Goal: Task Accomplishment & Management: Use online tool/utility

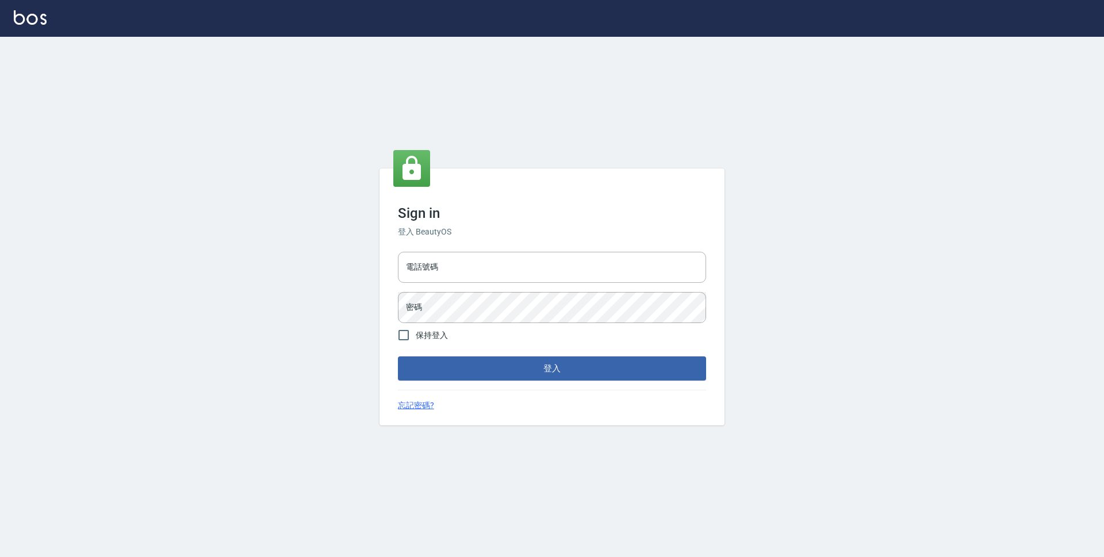
click at [514, 259] on input "電話號碼" at bounding box center [552, 267] width 308 height 31
type input "0423939755"
click at [398, 357] on button "登入" at bounding box center [552, 369] width 308 height 24
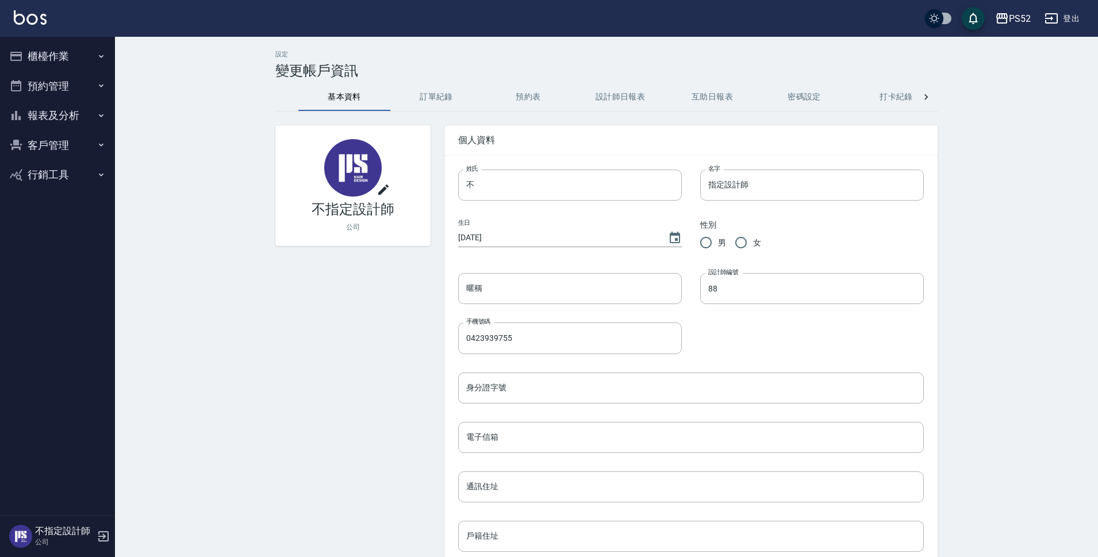
click at [68, 89] on button "預約管理" at bounding box center [58, 86] width 106 height 30
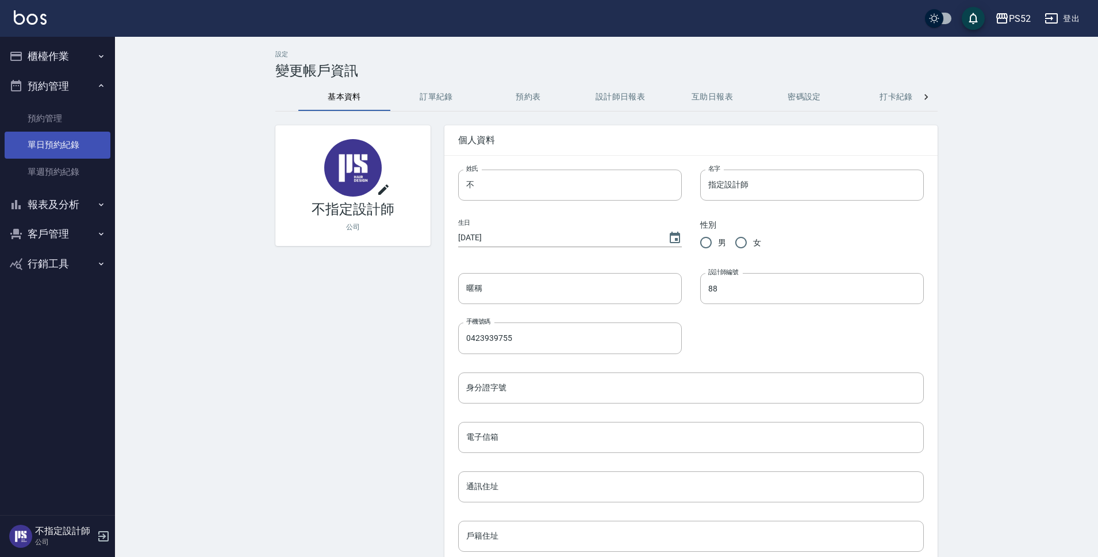
click at [78, 150] on link "單日預約紀錄" at bounding box center [58, 145] width 106 height 26
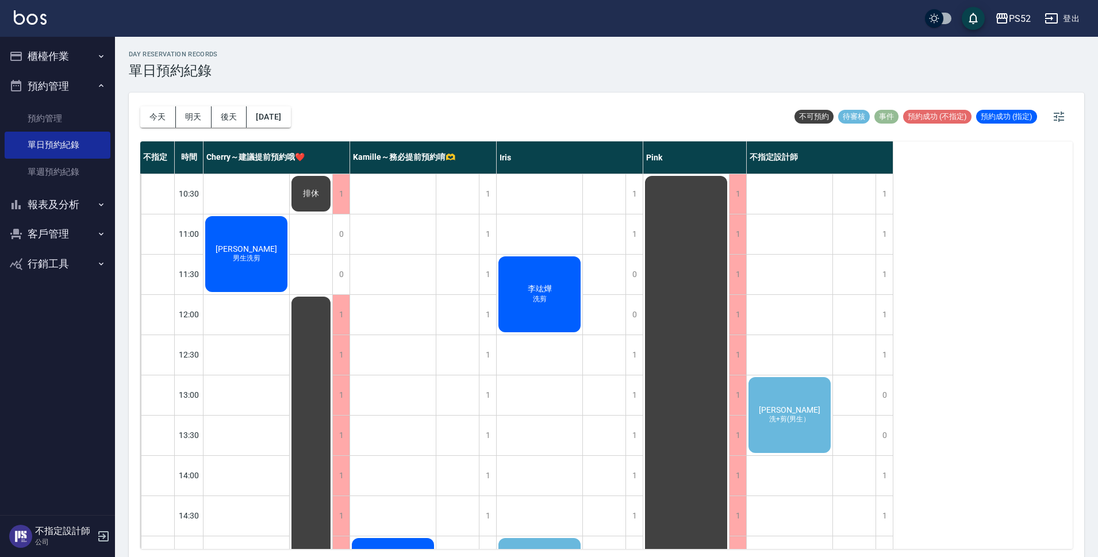
click at [279, 254] on span "[PERSON_NAME]" at bounding box center [246, 248] width 66 height 9
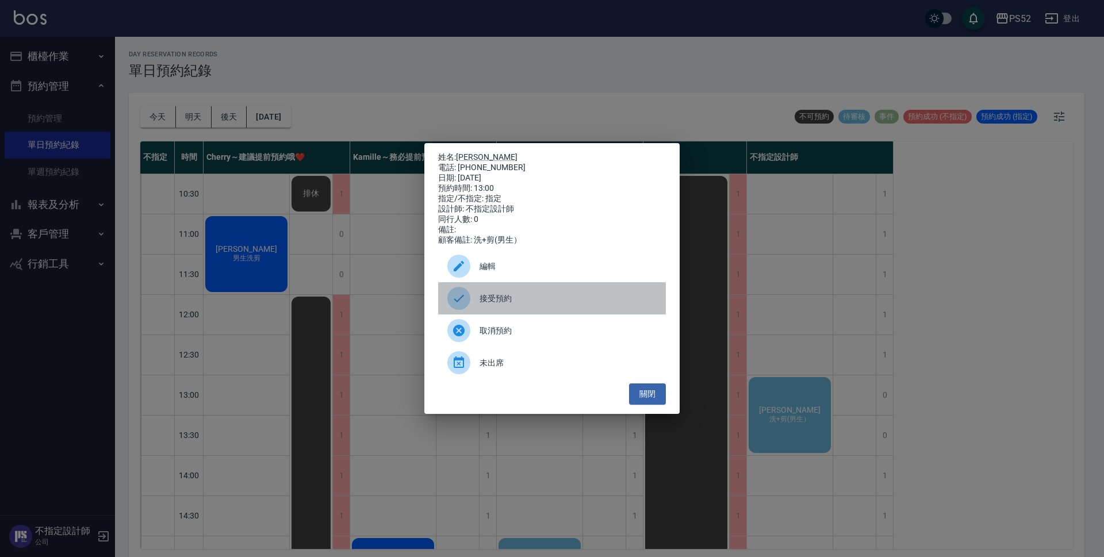
click at [599, 294] on div "接受預約" at bounding box center [552, 298] width 228 height 32
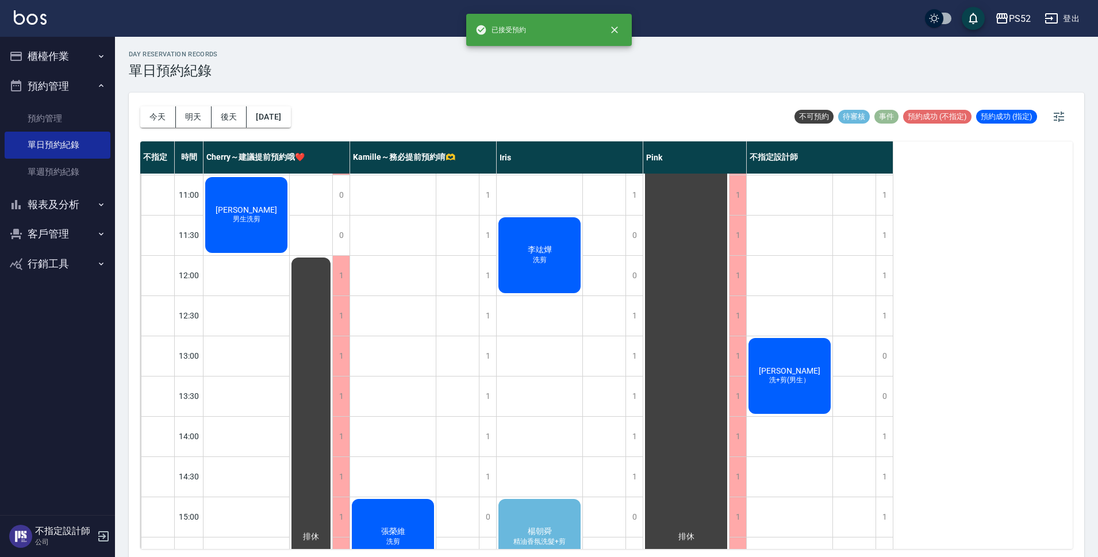
scroll to position [134, 0]
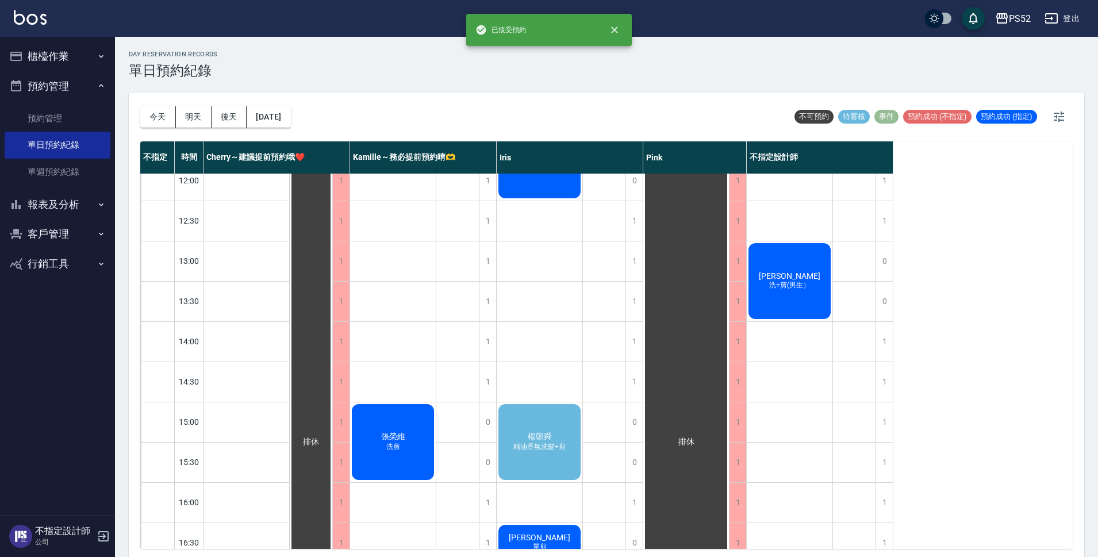
click at [289, 160] on div "[PERSON_NAME] 精油香氛洗髮+剪" at bounding box center [247, 120] width 86 height 79
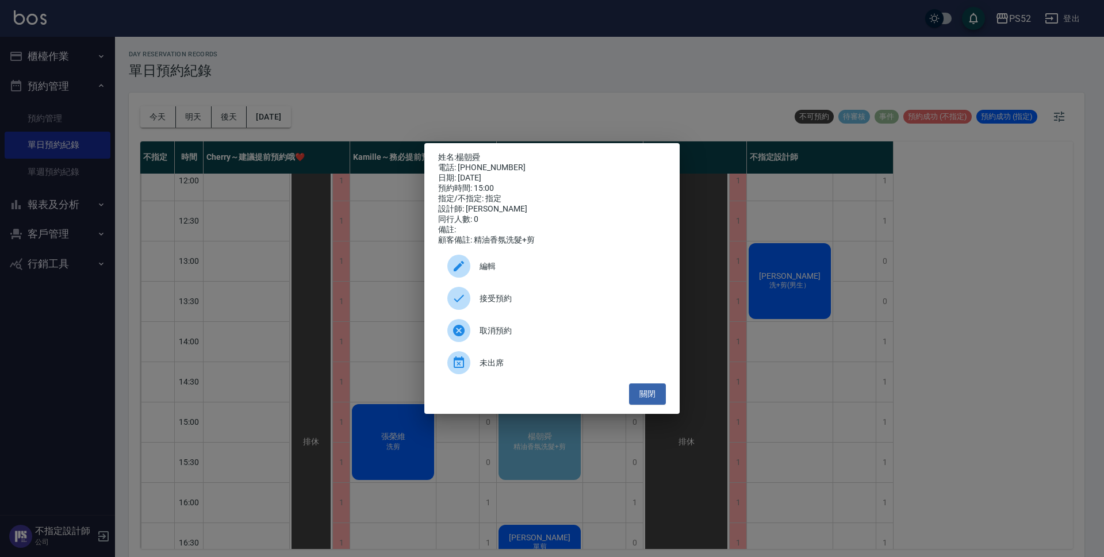
click at [532, 302] on span "接受預約" at bounding box center [568, 299] width 177 height 12
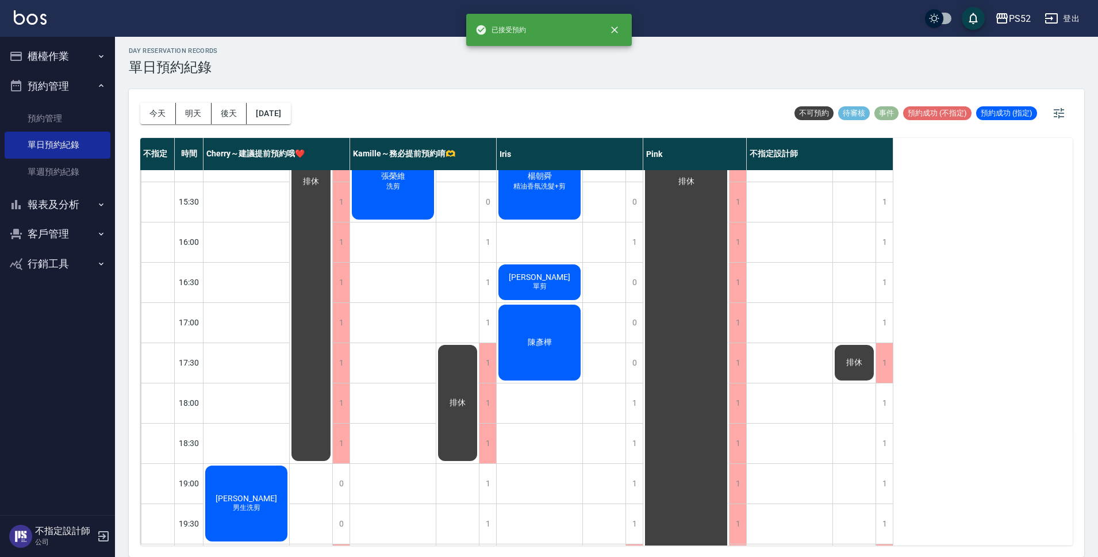
scroll to position [440, 0]
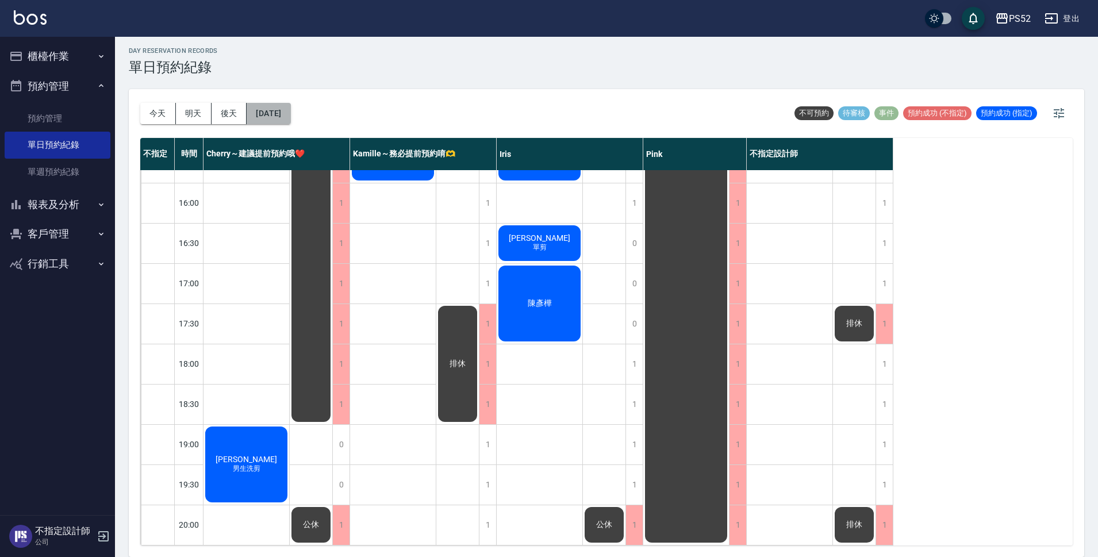
click at [275, 118] on button "[DATE]" at bounding box center [269, 113] width 44 height 21
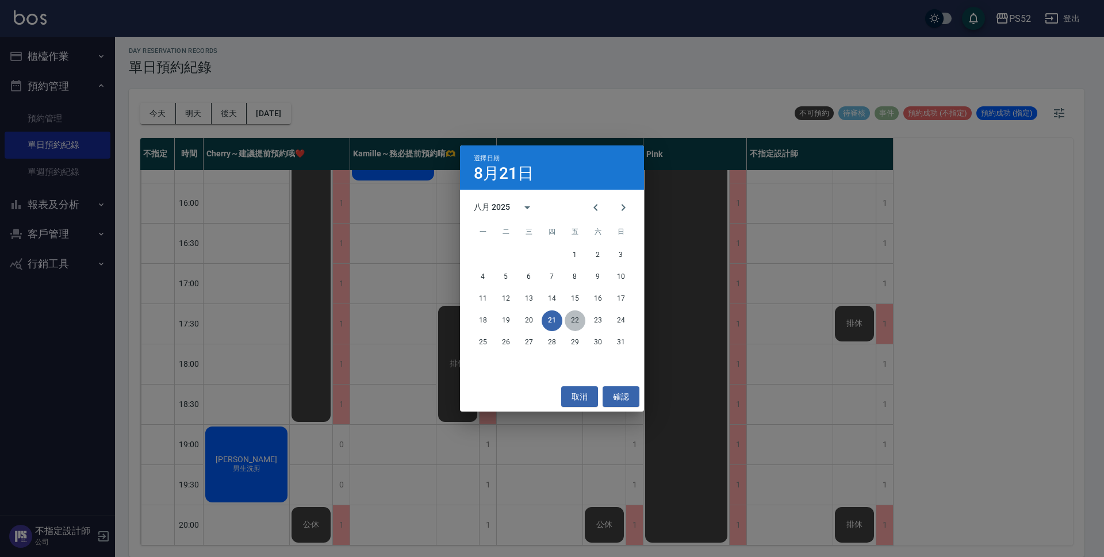
click at [569, 321] on button "22" at bounding box center [575, 321] width 21 height 21
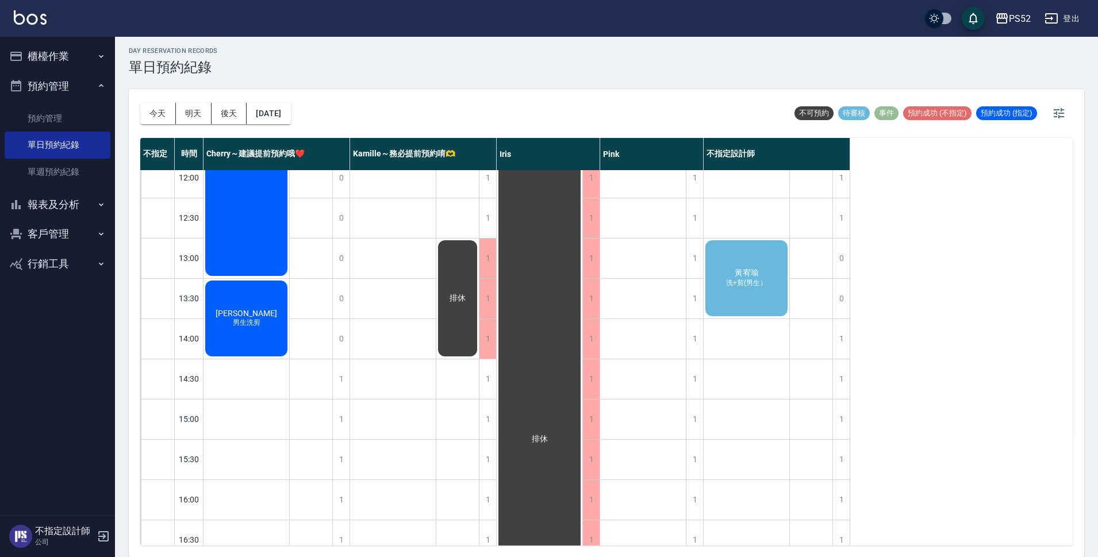
scroll to position [114, 0]
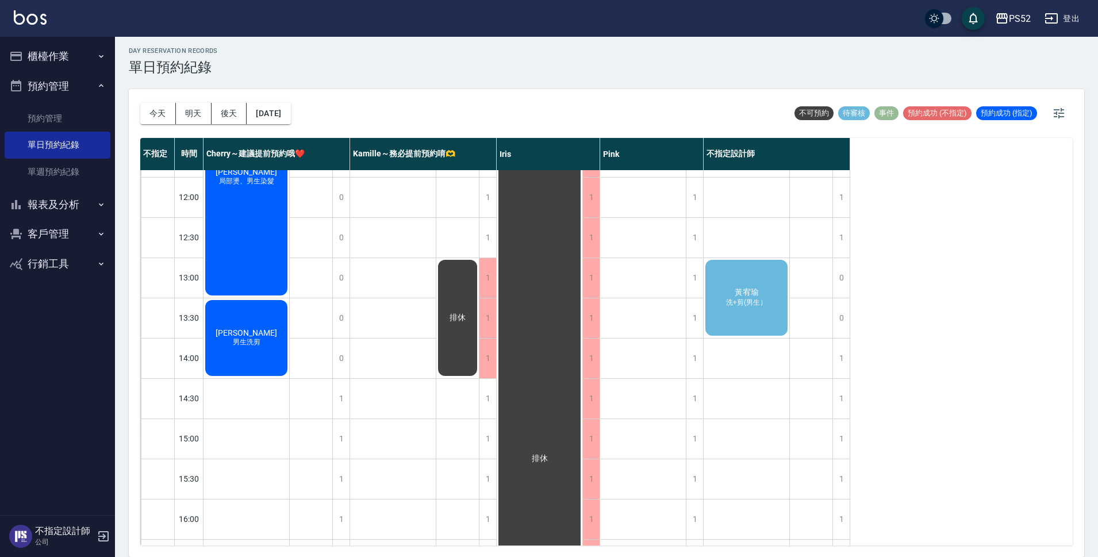
click at [277, 186] on span "洗+剪(男生）" at bounding box center [247, 182] width 60 height 10
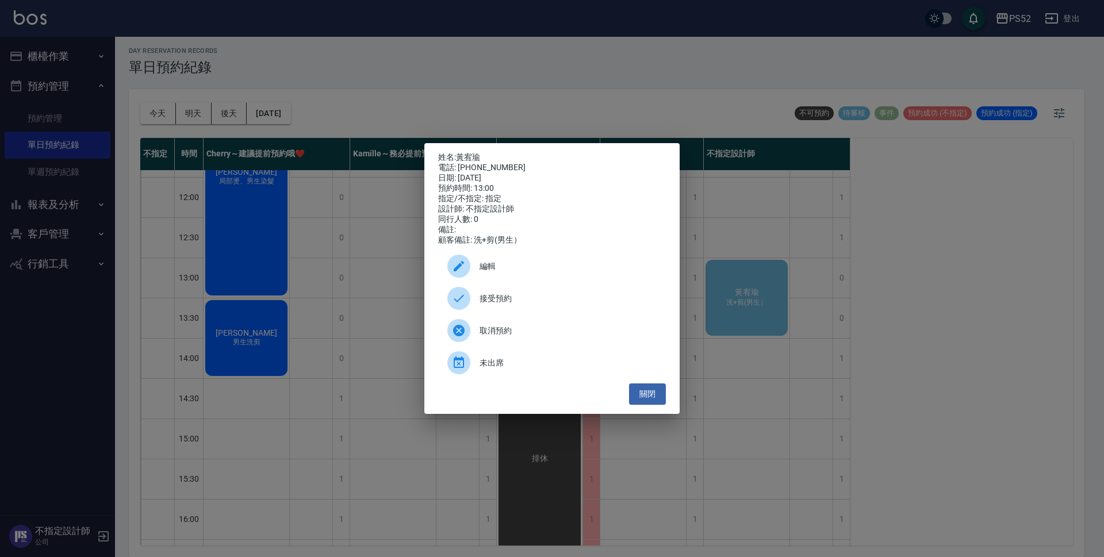
click at [565, 313] on div "接受預約" at bounding box center [552, 298] width 228 height 32
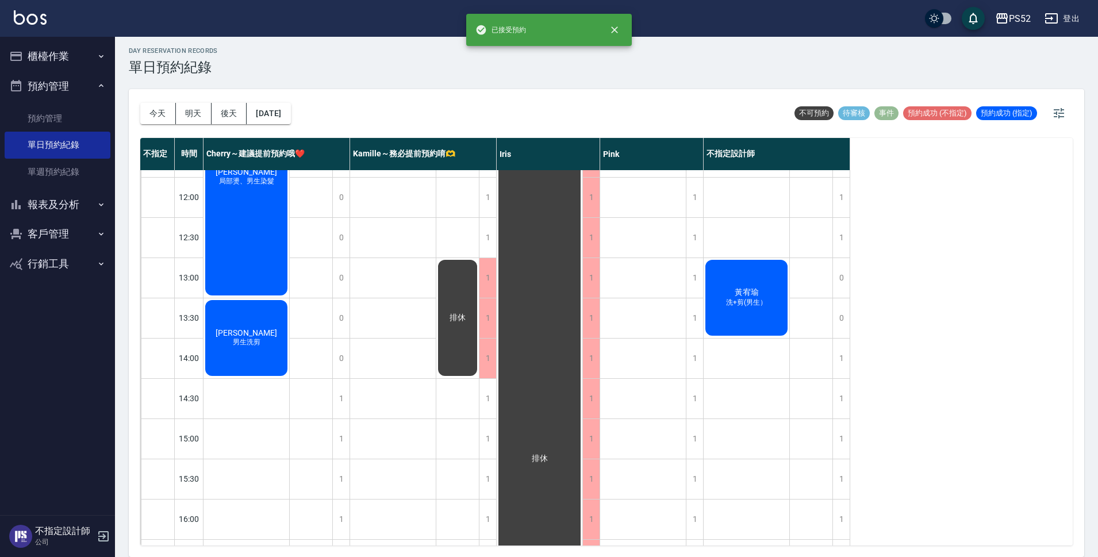
click at [277, 186] on span "洗+剪(男生）" at bounding box center [247, 182] width 60 height 10
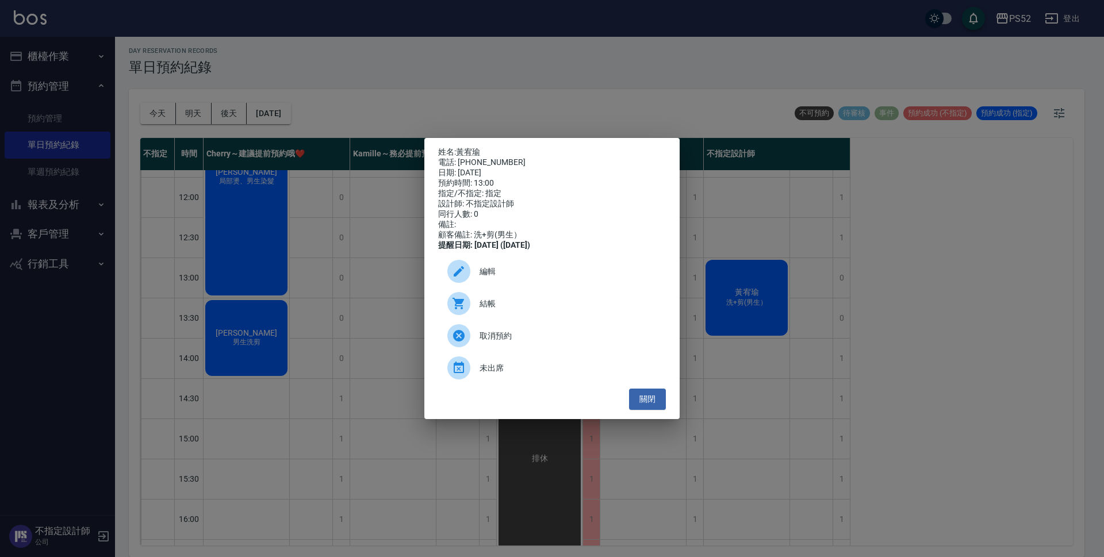
click at [568, 278] on span "編輯" at bounding box center [568, 272] width 177 height 12
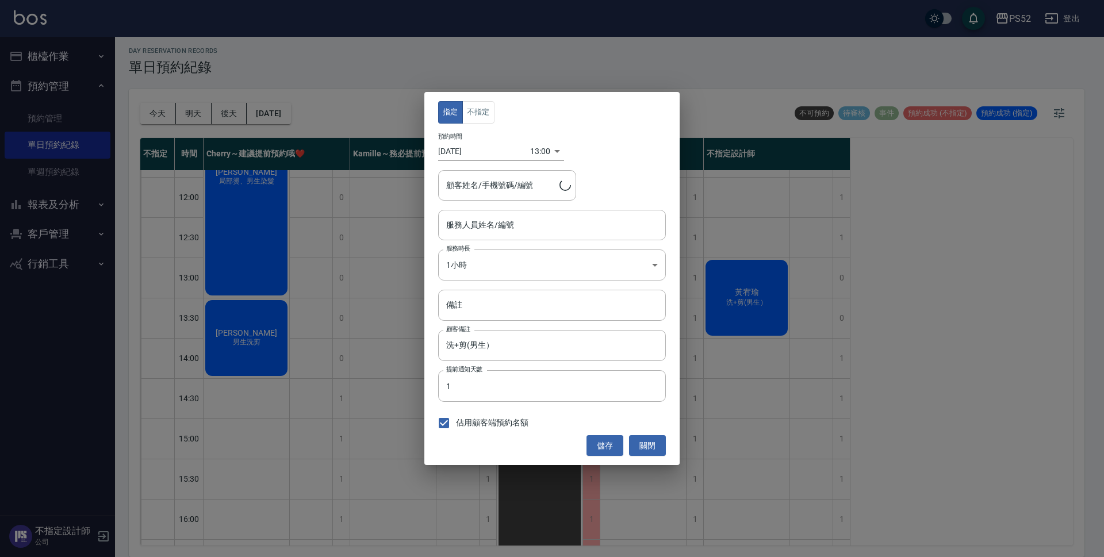
type input "不指定設計師-88"
type input "[PERSON_NAME]/0903932699/B0903932699"
click at [475, 113] on button "不指定" at bounding box center [478, 112] width 32 height 22
click at [530, 221] on input "不指定設計師-88" at bounding box center [543, 225] width 200 height 20
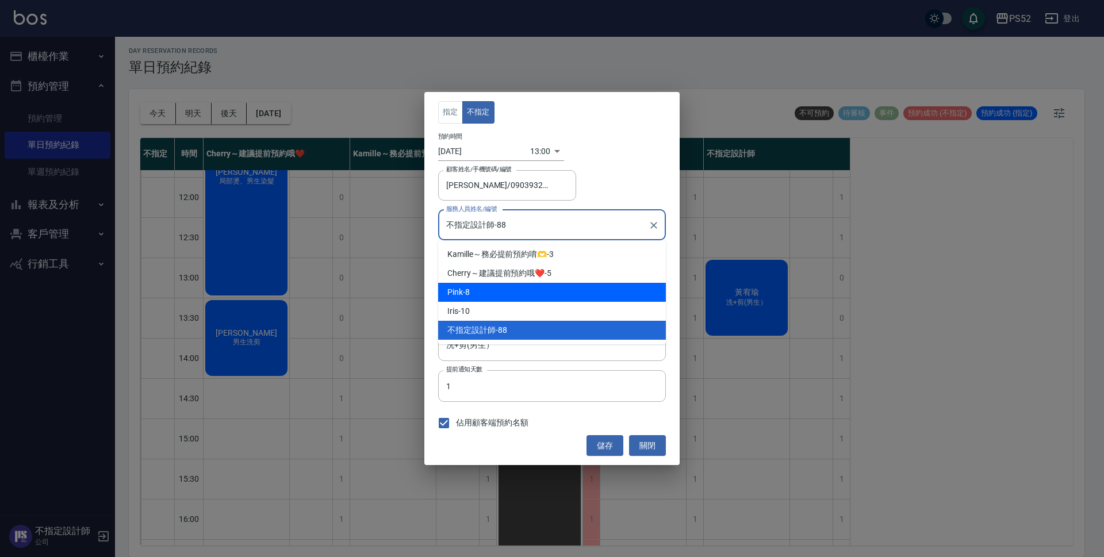
click at [537, 289] on div "Pink -8" at bounding box center [552, 292] width 228 height 19
type input "Pink-8"
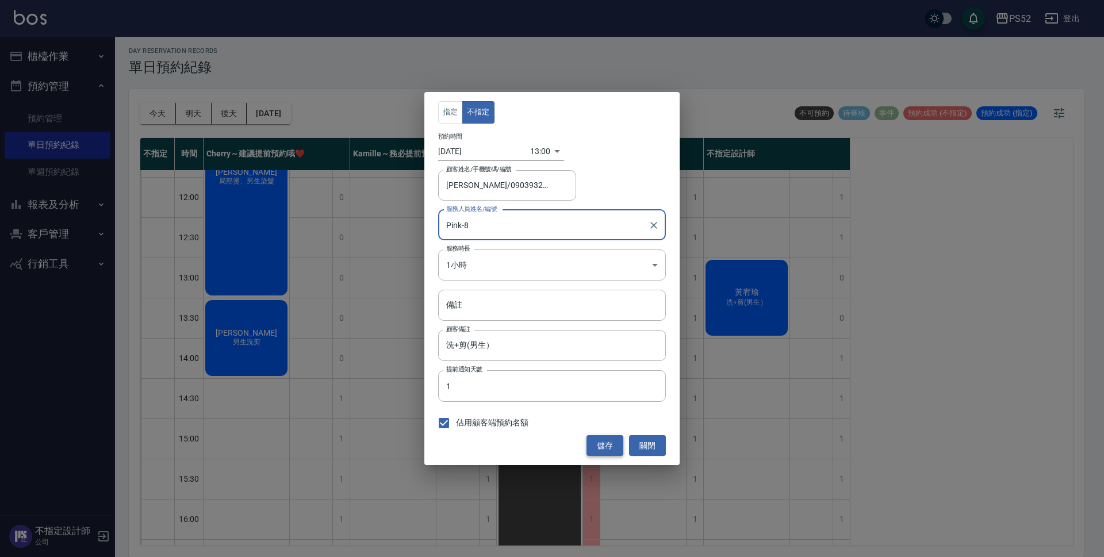
click at [599, 439] on button "儲存" at bounding box center [605, 445] width 37 height 21
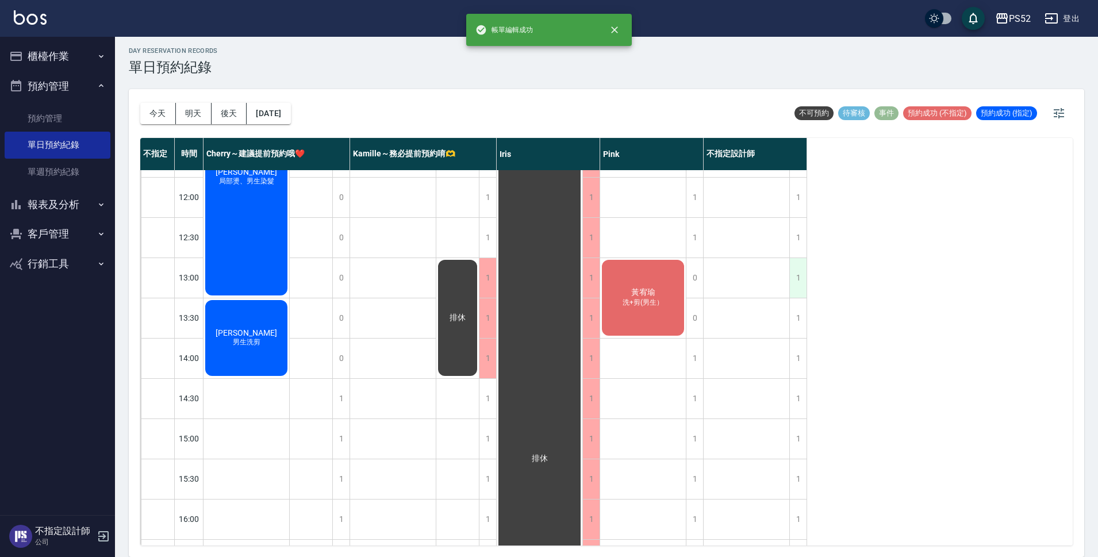
click at [793, 292] on div "1" at bounding box center [798, 278] width 17 height 40
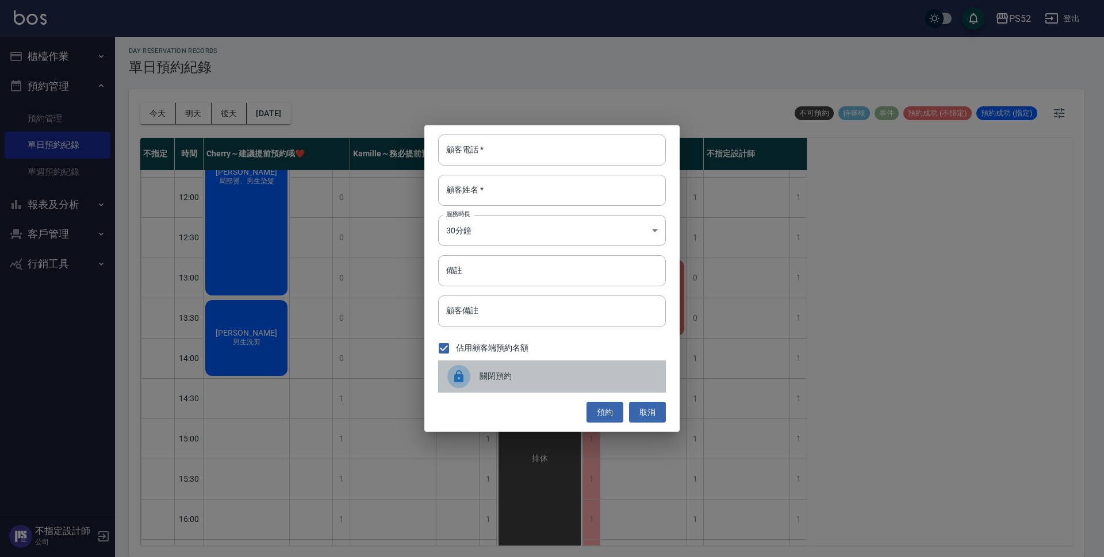
click at [599, 373] on span "關閉預約" at bounding box center [568, 376] width 177 height 12
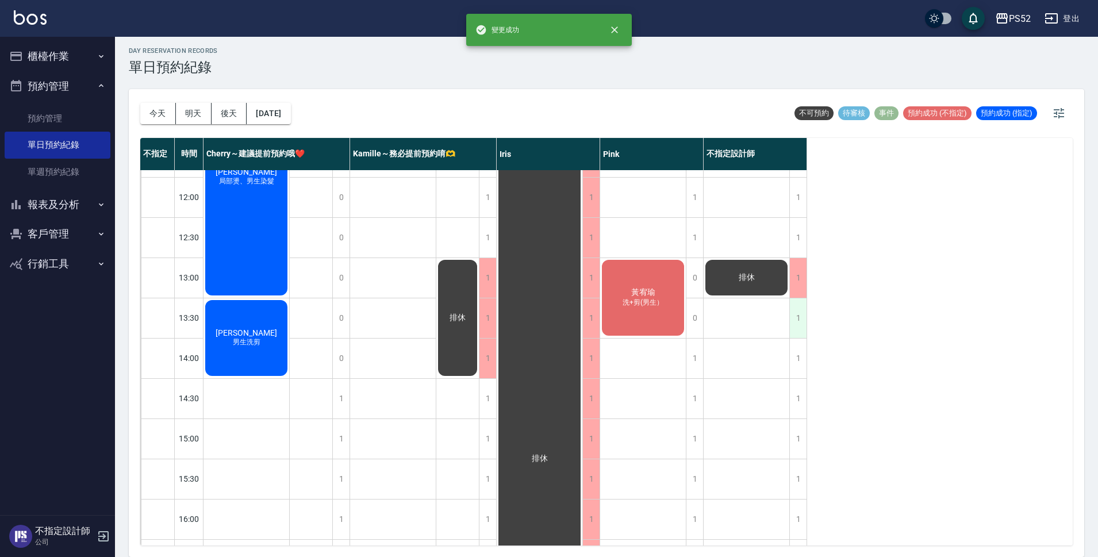
click at [797, 331] on div "1" at bounding box center [798, 318] width 17 height 40
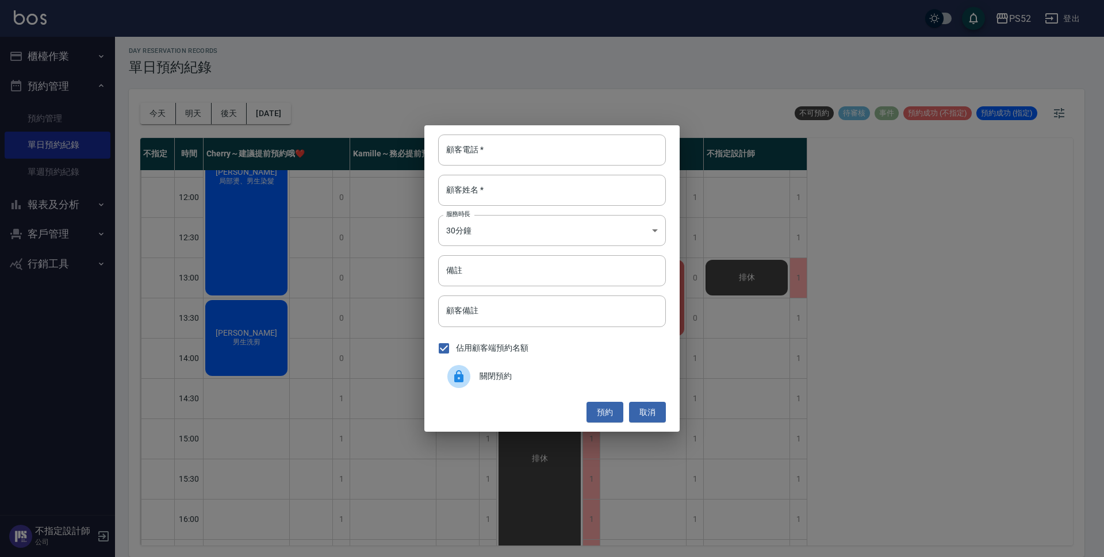
click at [549, 387] on div "關閉預約" at bounding box center [552, 377] width 228 height 32
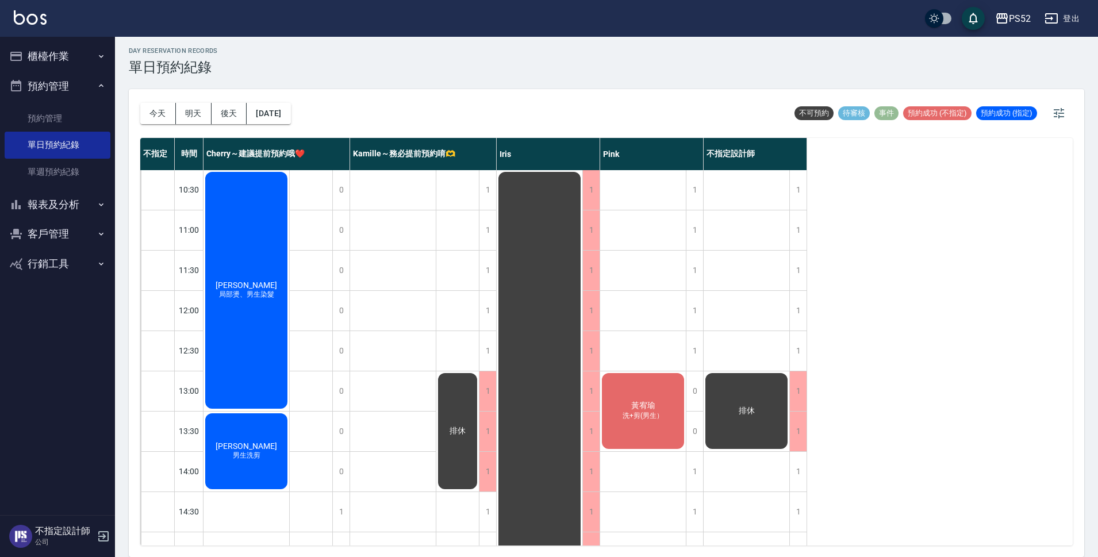
scroll to position [0, 0]
click at [221, 118] on button "後天" at bounding box center [230, 113] width 36 height 21
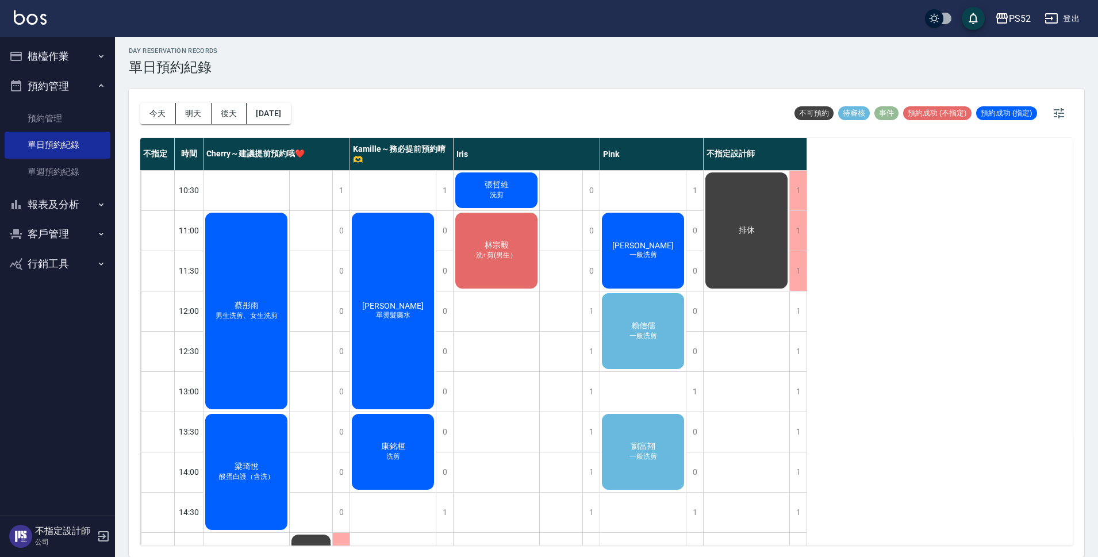
click at [280, 321] on span "一般洗剪" at bounding box center [246, 316] width 67 height 10
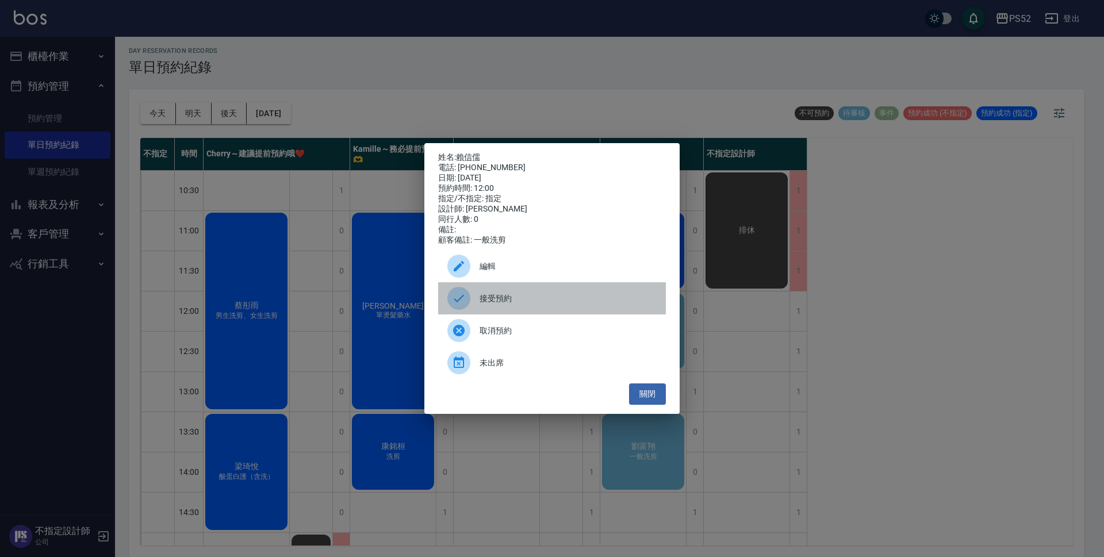
click at [508, 302] on span "接受預約" at bounding box center [568, 299] width 177 height 12
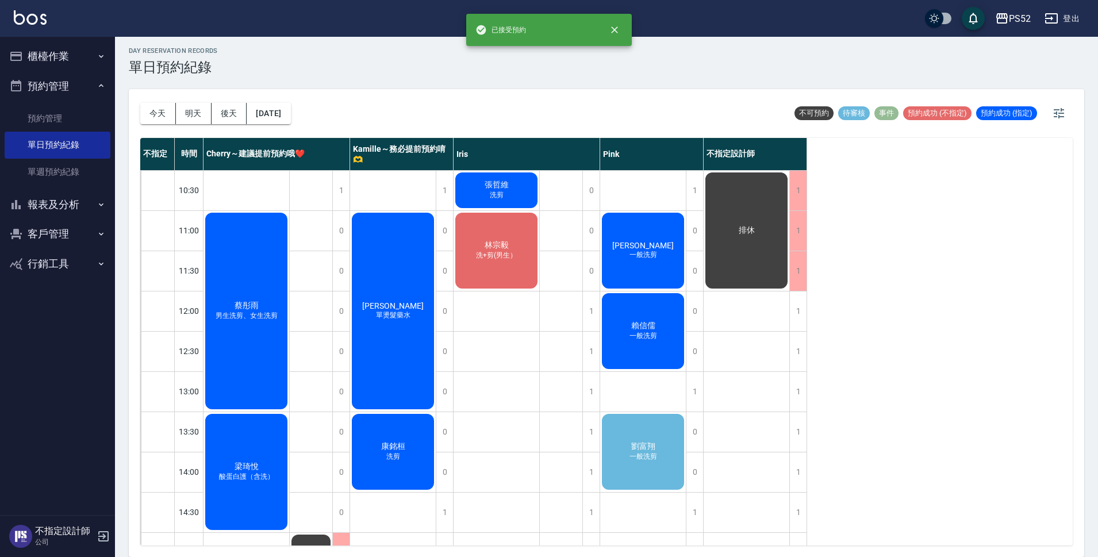
click at [289, 411] on div "[PERSON_NAME]洗剪" at bounding box center [247, 311] width 86 height 200
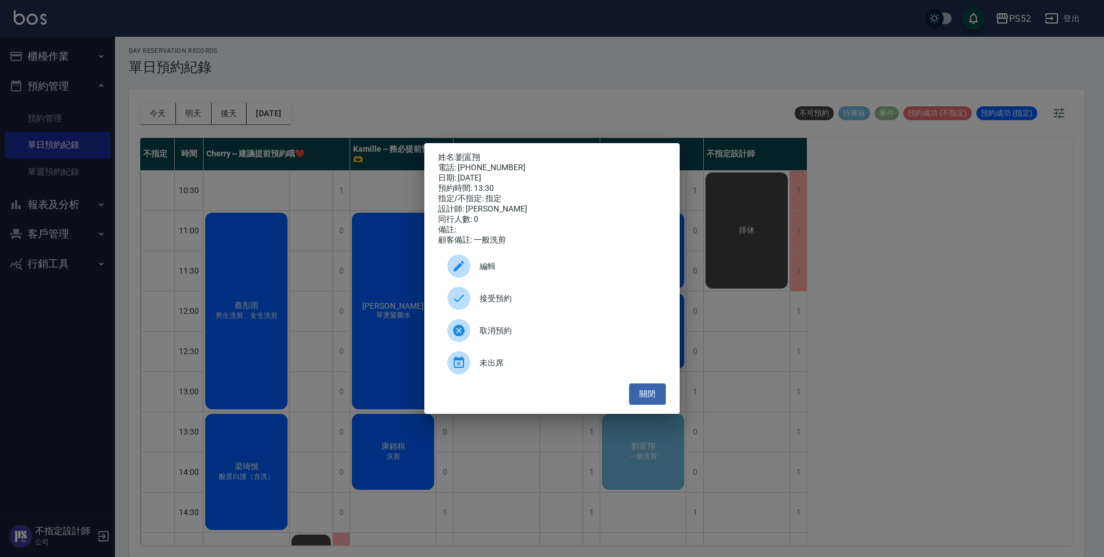
click at [514, 305] on span "接受預約" at bounding box center [568, 299] width 177 height 12
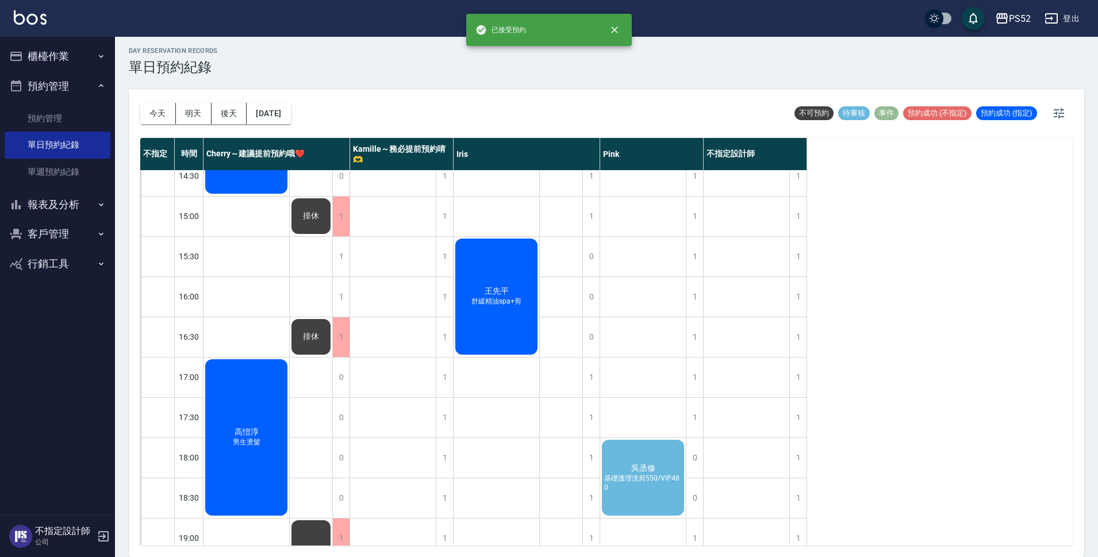
scroll to position [345, 0]
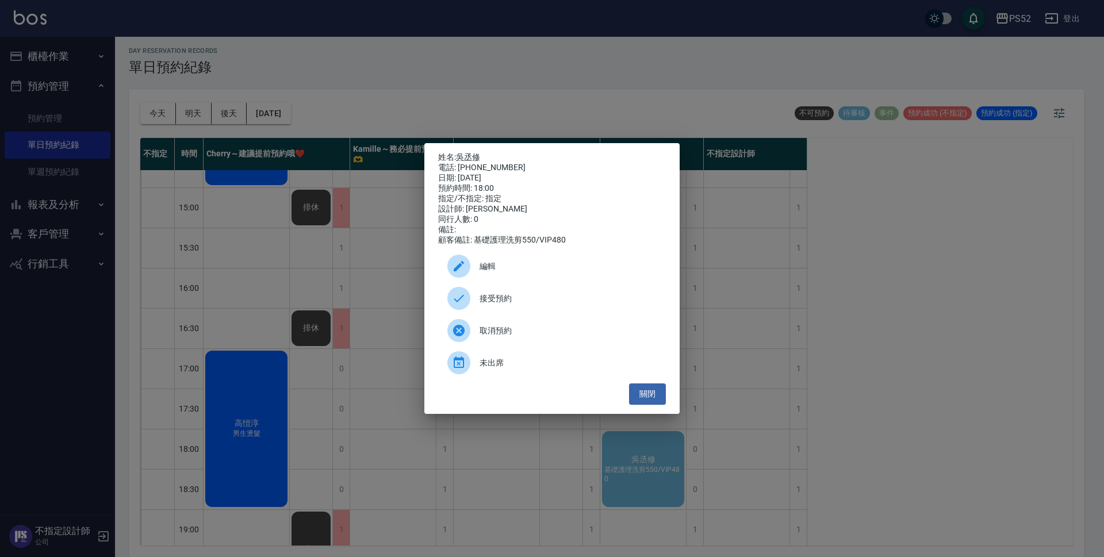
click at [524, 302] on span "接受預約" at bounding box center [568, 299] width 177 height 12
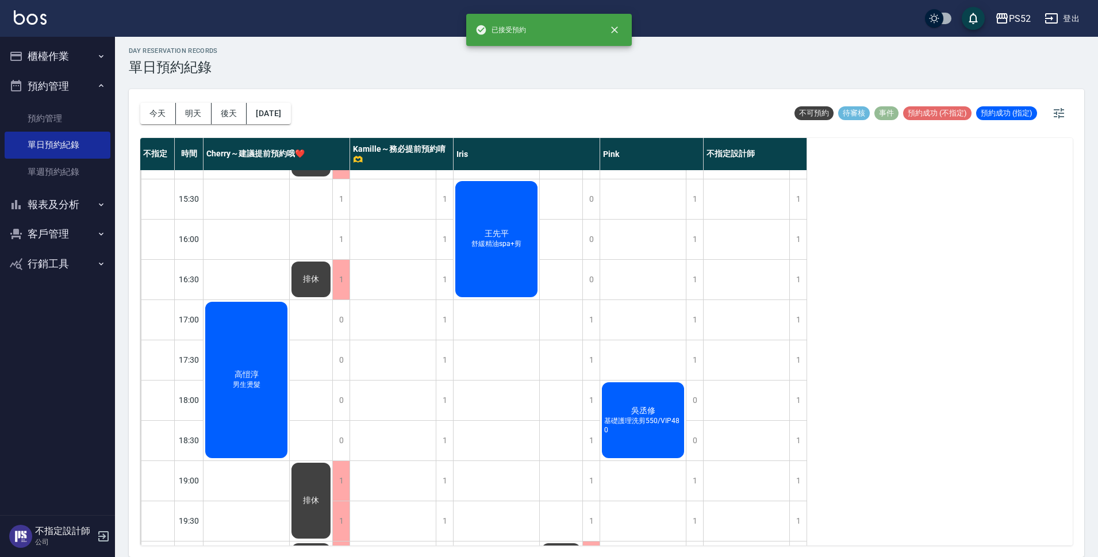
scroll to position [440, 0]
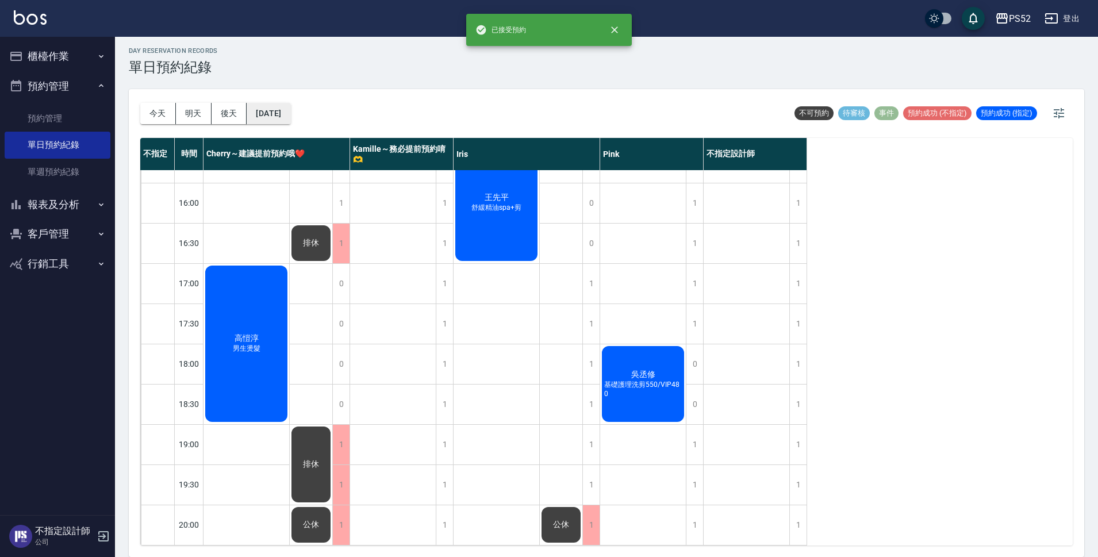
click at [281, 108] on button "[DATE]" at bounding box center [269, 113] width 44 height 21
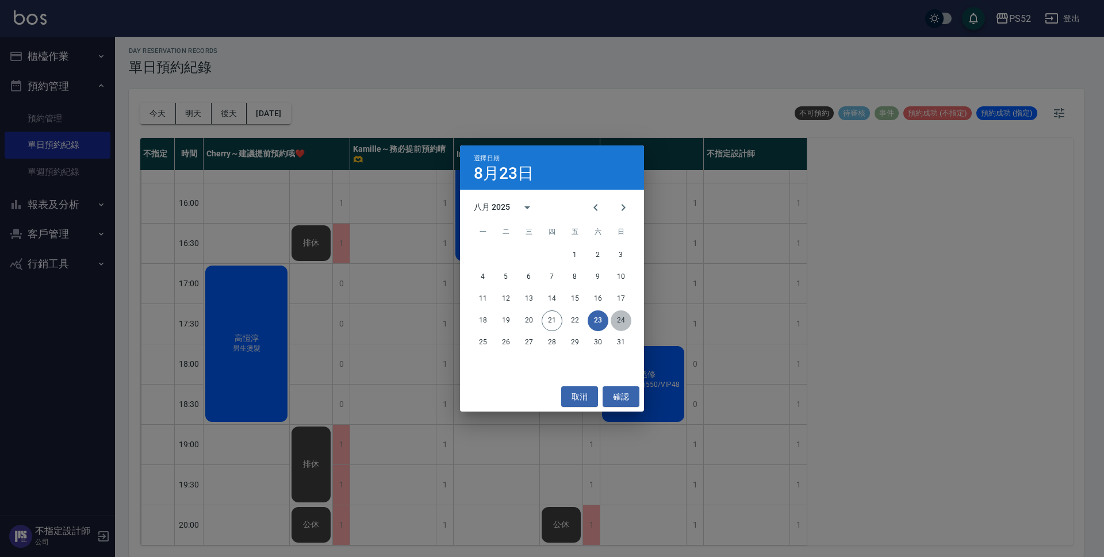
click at [622, 314] on button "24" at bounding box center [621, 321] width 21 height 21
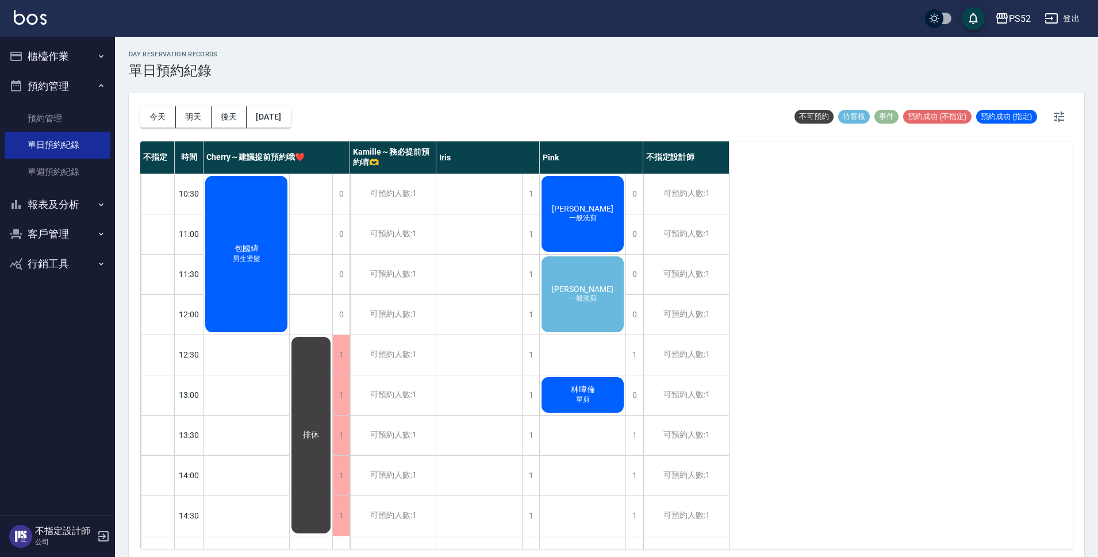
click at [289, 322] on div "[PERSON_NAME] 一般洗剪" at bounding box center [247, 254] width 86 height 160
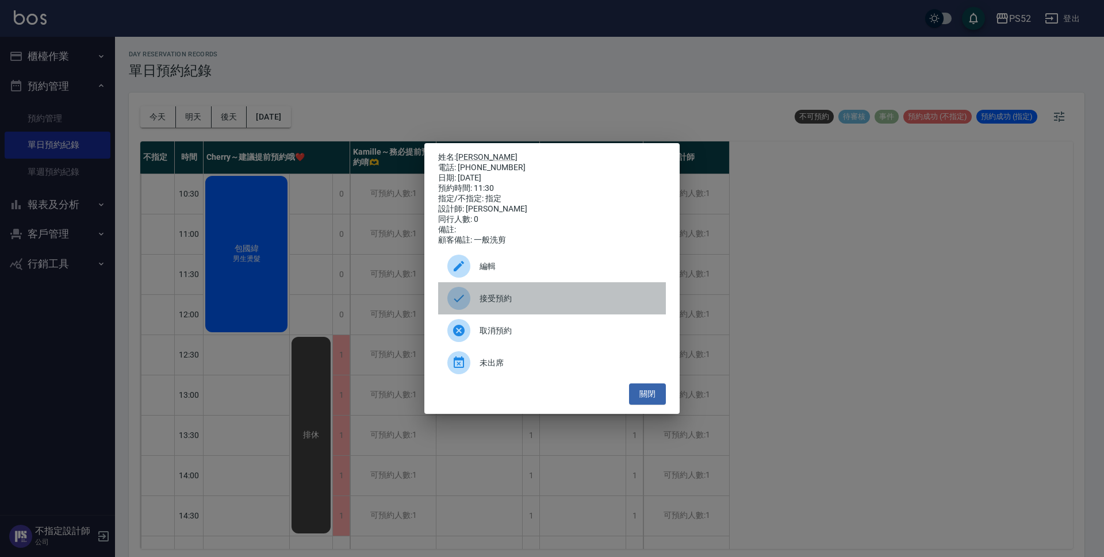
click at [510, 305] on span "接受預約" at bounding box center [568, 299] width 177 height 12
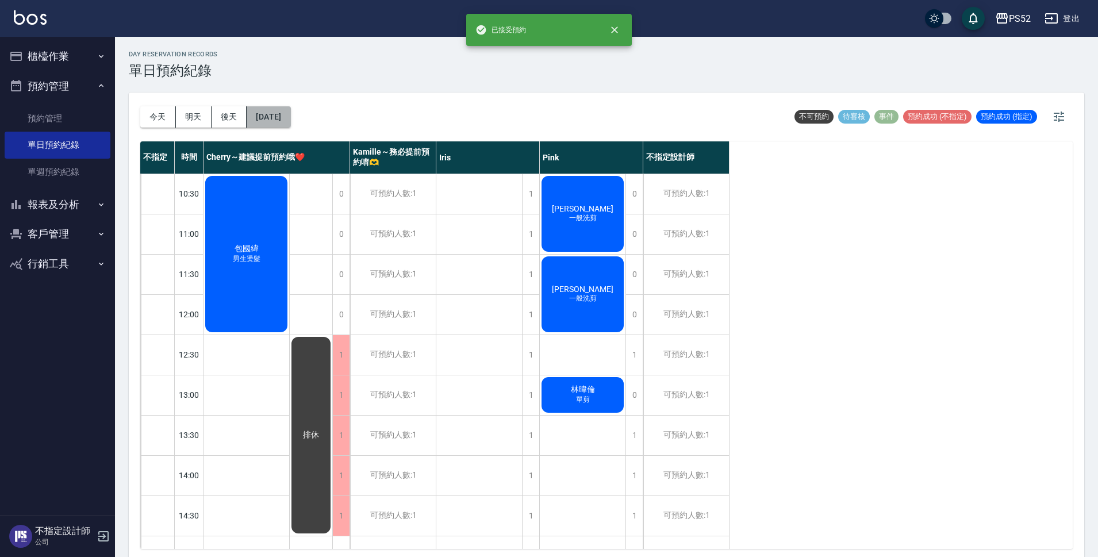
click at [273, 114] on button "[DATE]" at bounding box center [269, 116] width 44 height 21
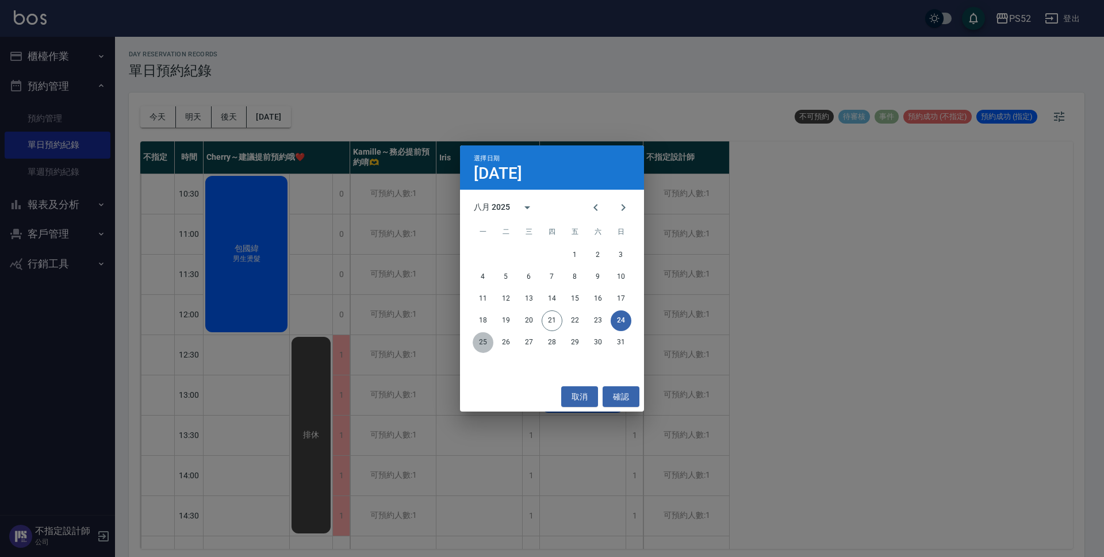
click at [483, 344] on button "25" at bounding box center [483, 342] width 21 height 21
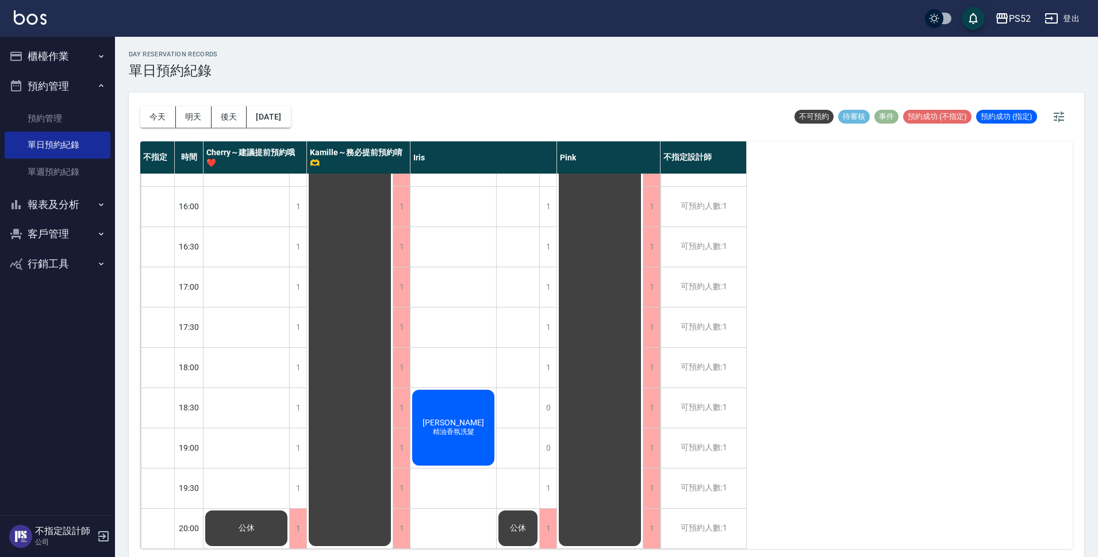
scroll to position [440, 0]
click at [290, 124] on button "[DATE]" at bounding box center [269, 116] width 44 height 21
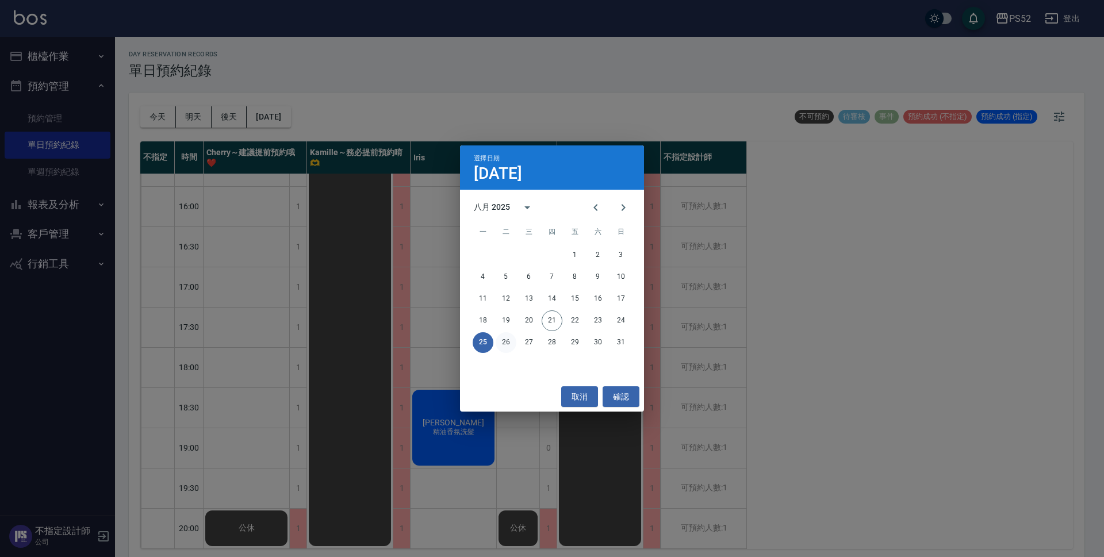
click at [500, 340] on button "26" at bounding box center [506, 342] width 21 height 21
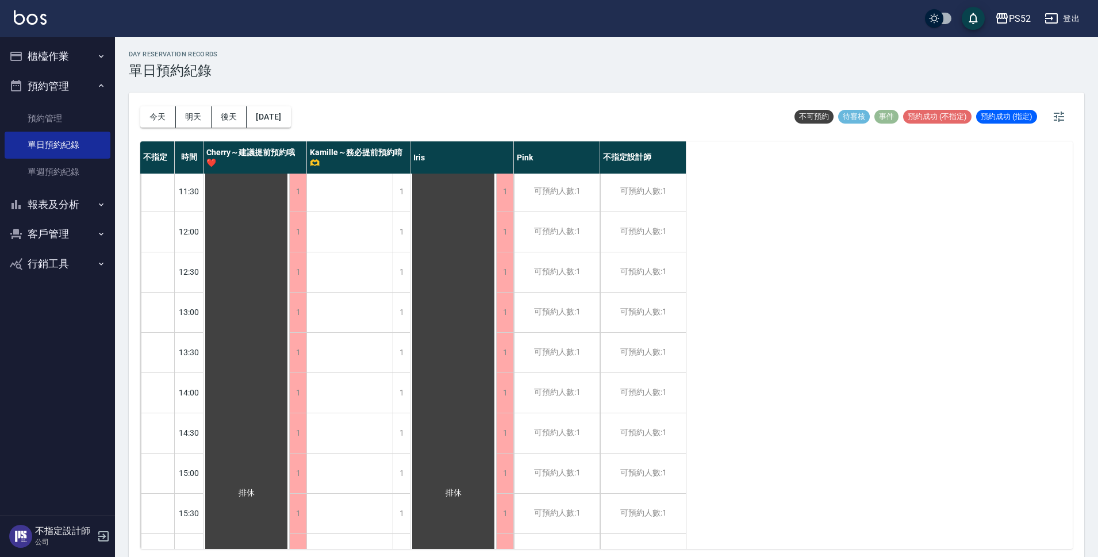
scroll to position [76, 0]
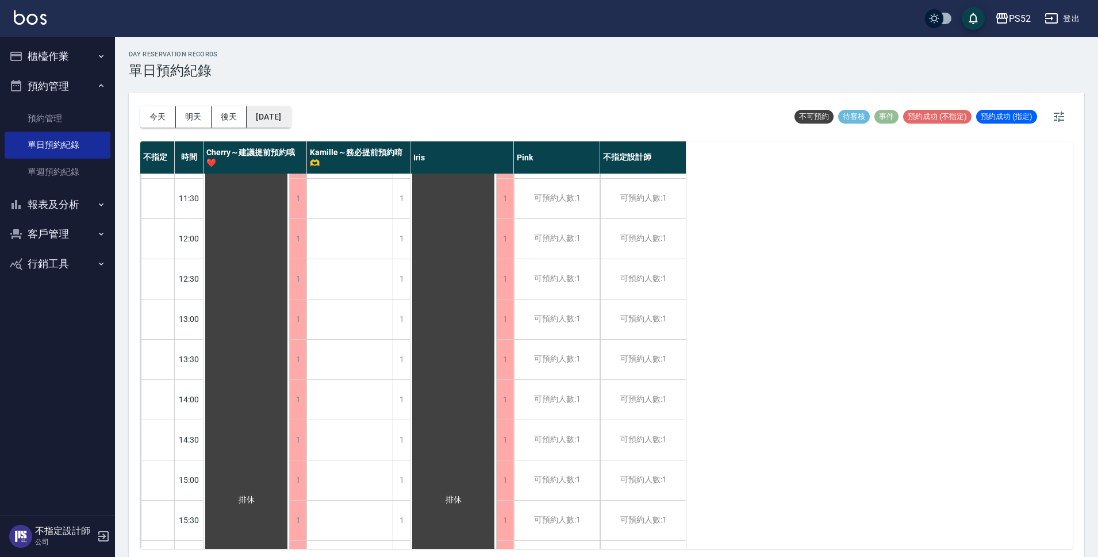
click at [290, 112] on button "[DATE]" at bounding box center [269, 116] width 44 height 21
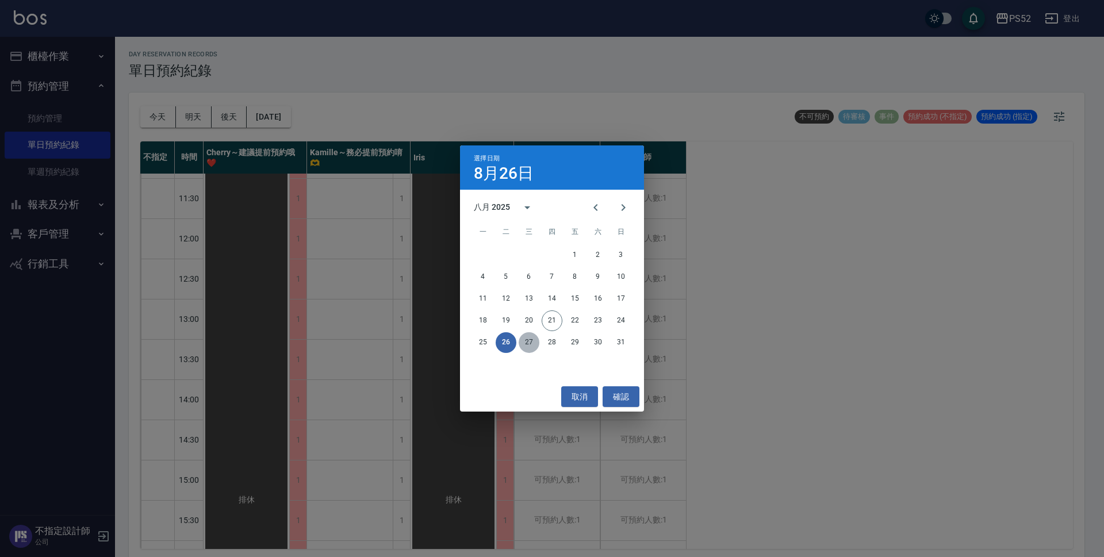
click at [533, 341] on button "27" at bounding box center [529, 342] width 21 height 21
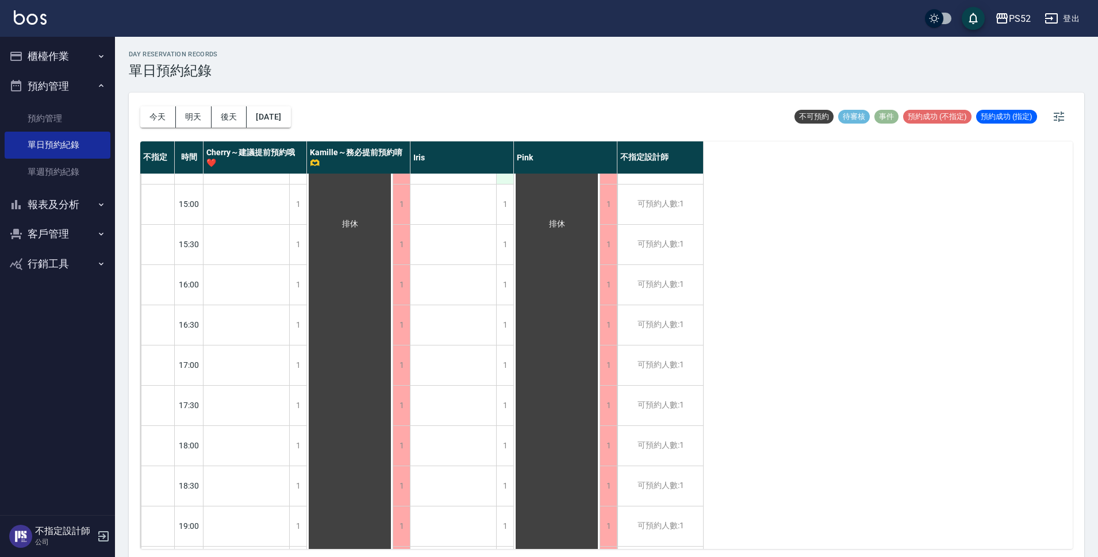
scroll to position [440, 0]
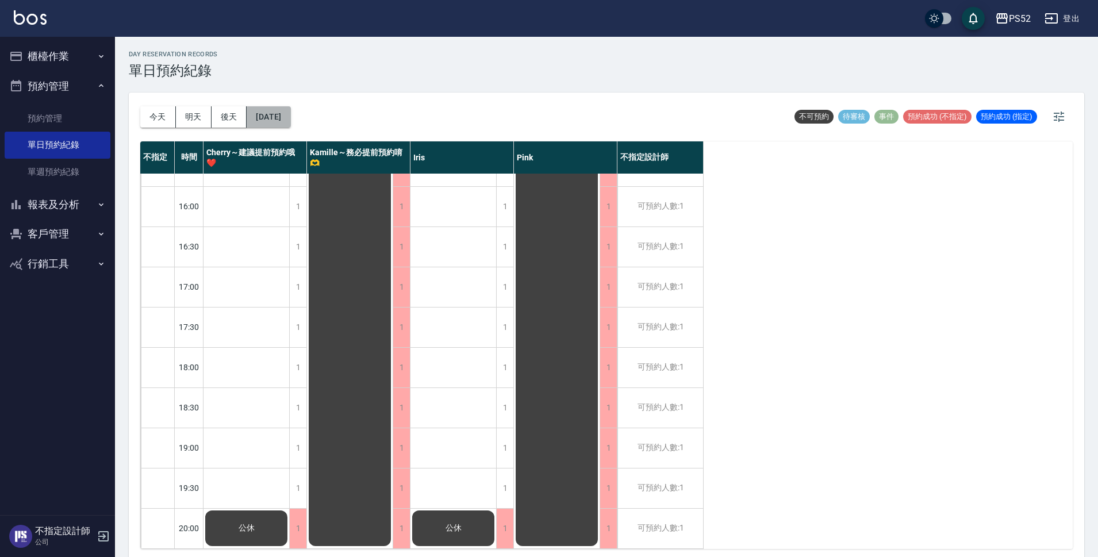
click at [266, 115] on button "[DATE]" at bounding box center [269, 116] width 44 height 21
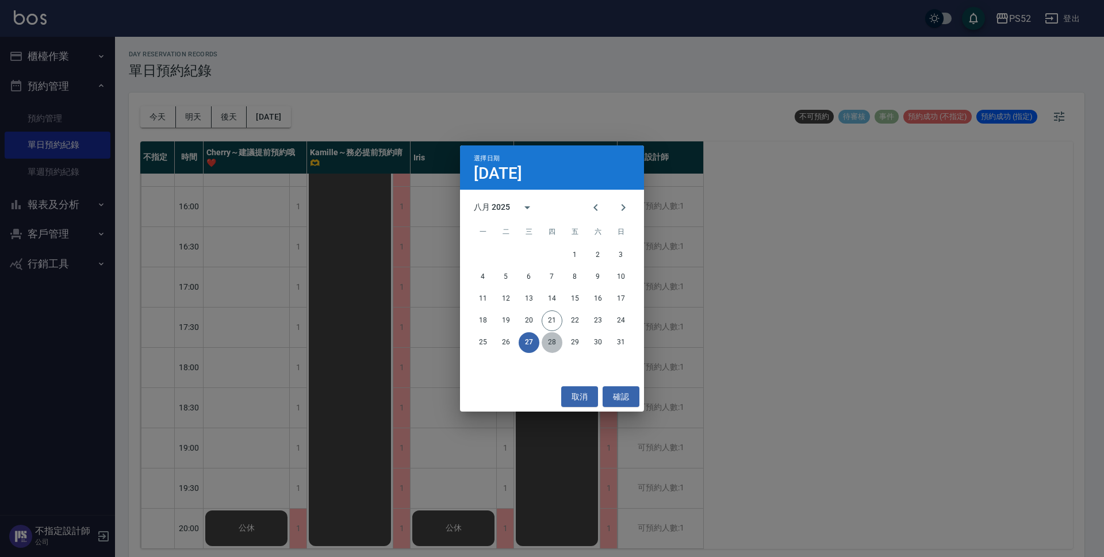
click at [550, 343] on button "28" at bounding box center [552, 342] width 21 height 21
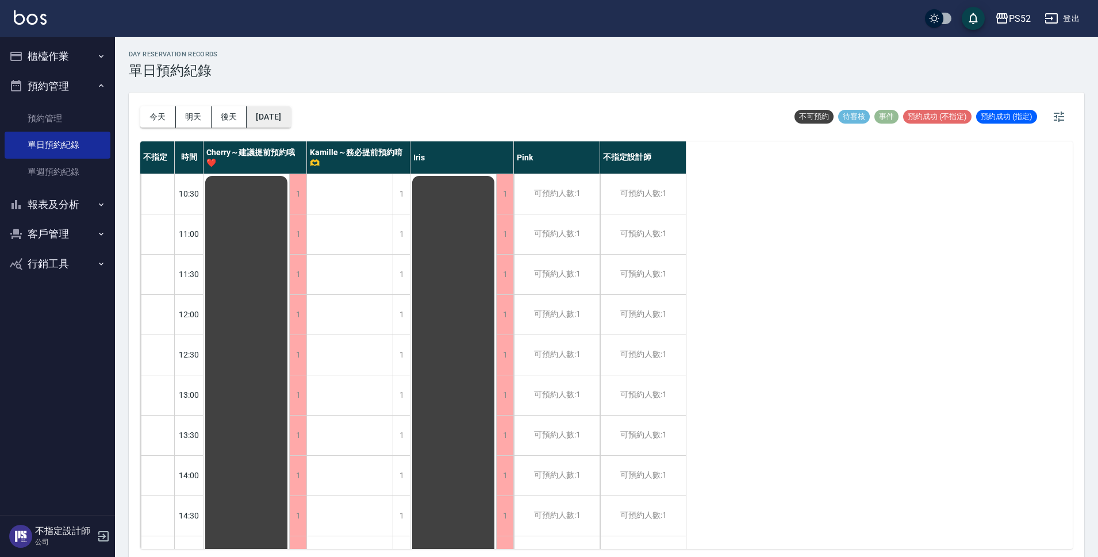
click at [273, 113] on button "[DATE]" at bounding box center [269, 116] width 44 height 21
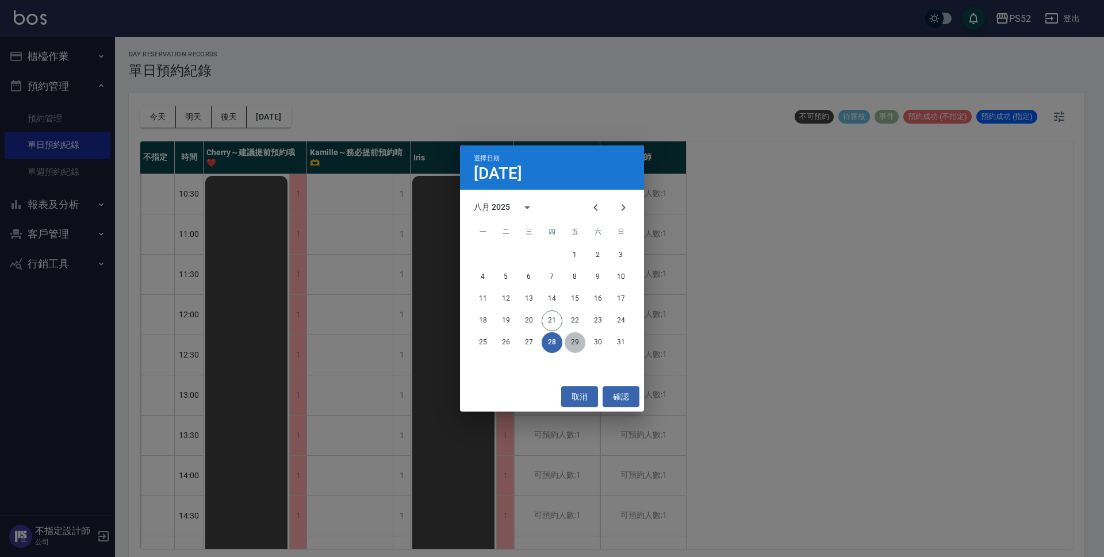
click at [577, 346] on button "29" at bounding box center [575, 342] width 21 height 21
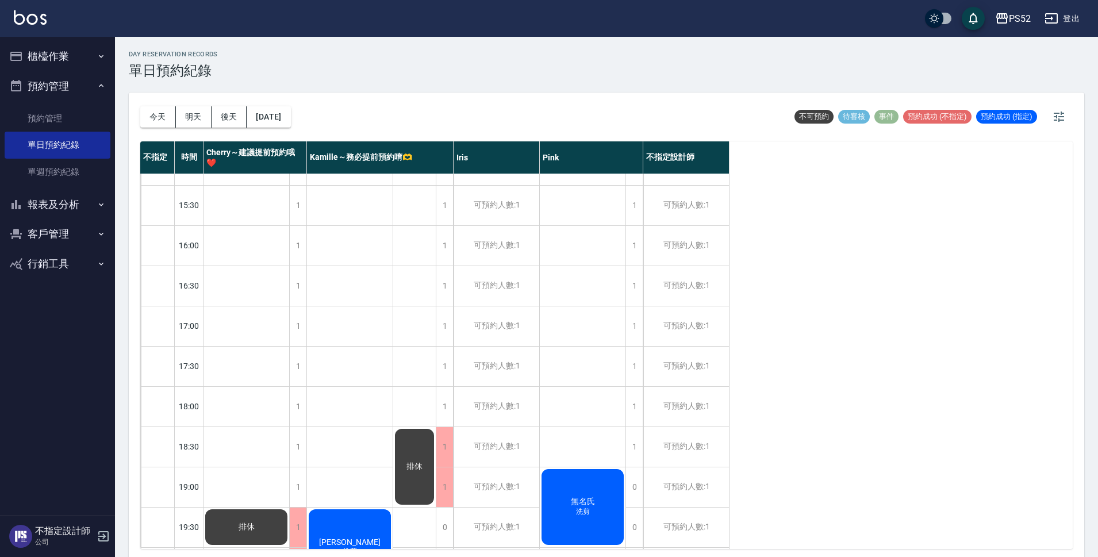
scroll to position [440, 0]
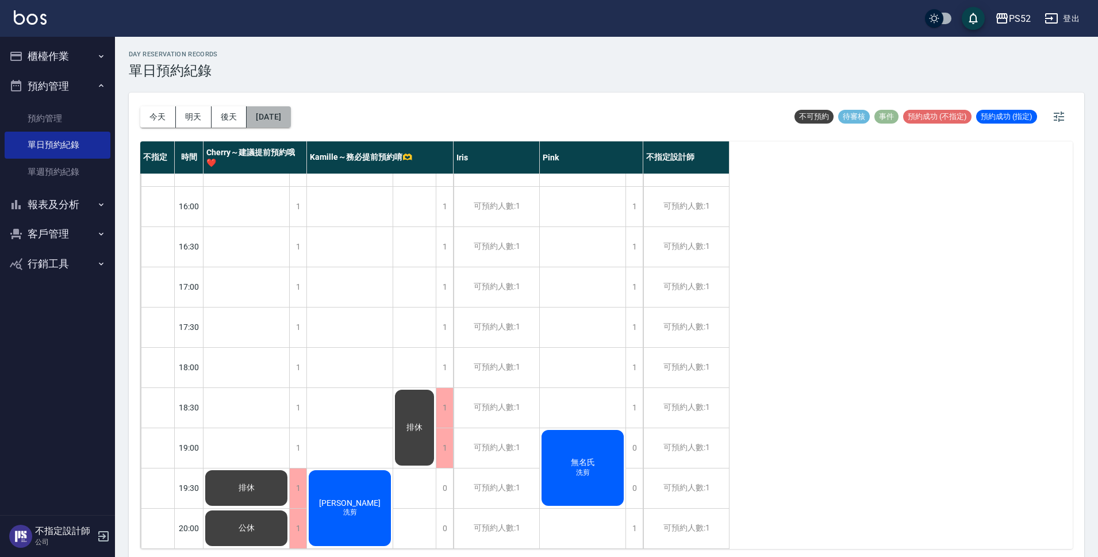
click at [290, 112] on button "[DATE]" at bounding box center [269, 116] width 44 height 21
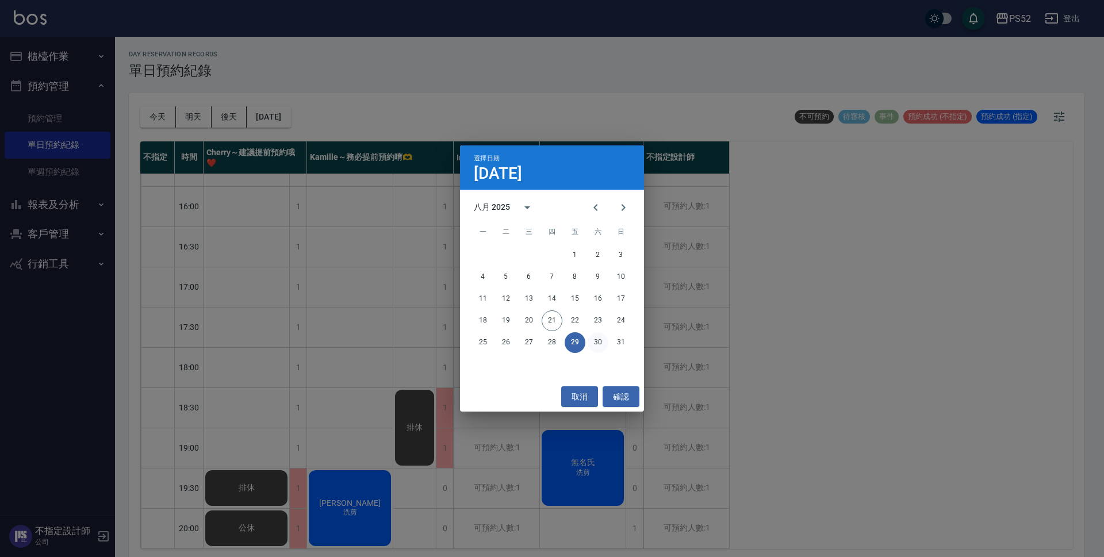
click at [603, 337] on button "30" at bounding box center [598, 342] width 21 height 21
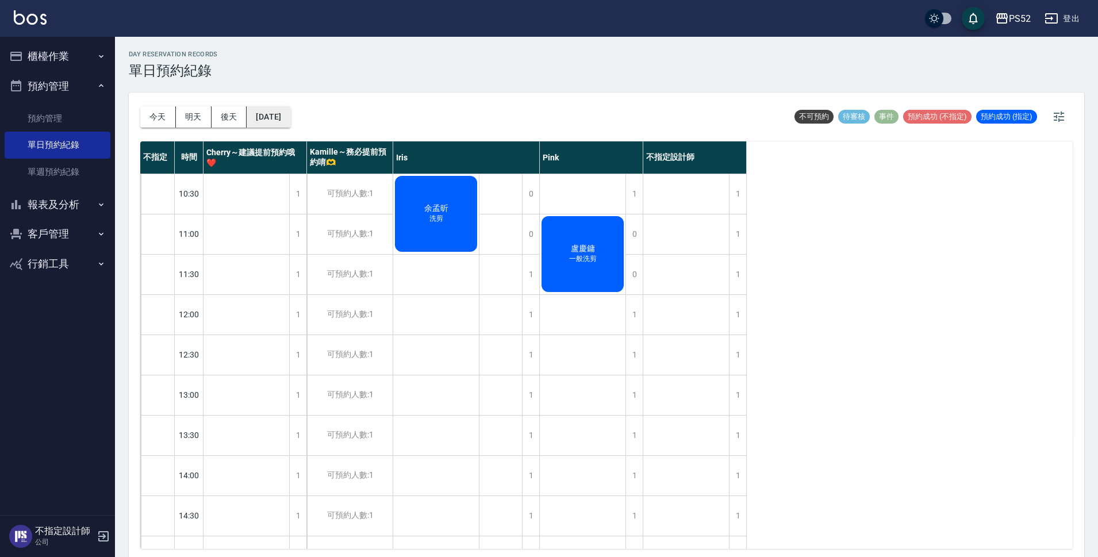
click at [280, 120] on button "[DATE]" at bounding box center [269, 116] width 44 height 21
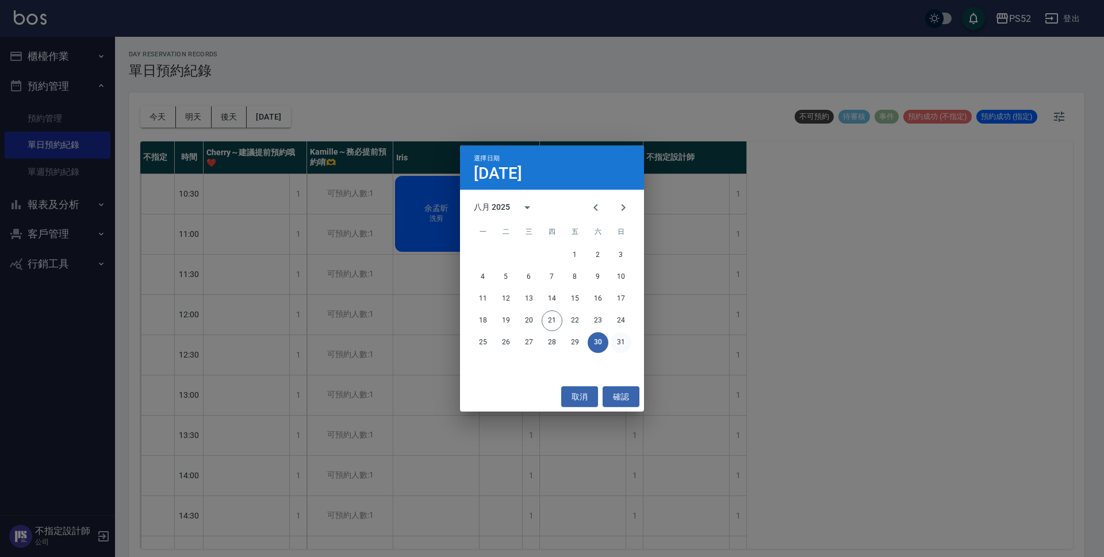
click at [612, 345] on button "31" at bounding box center [621, 342] width 21 height 21
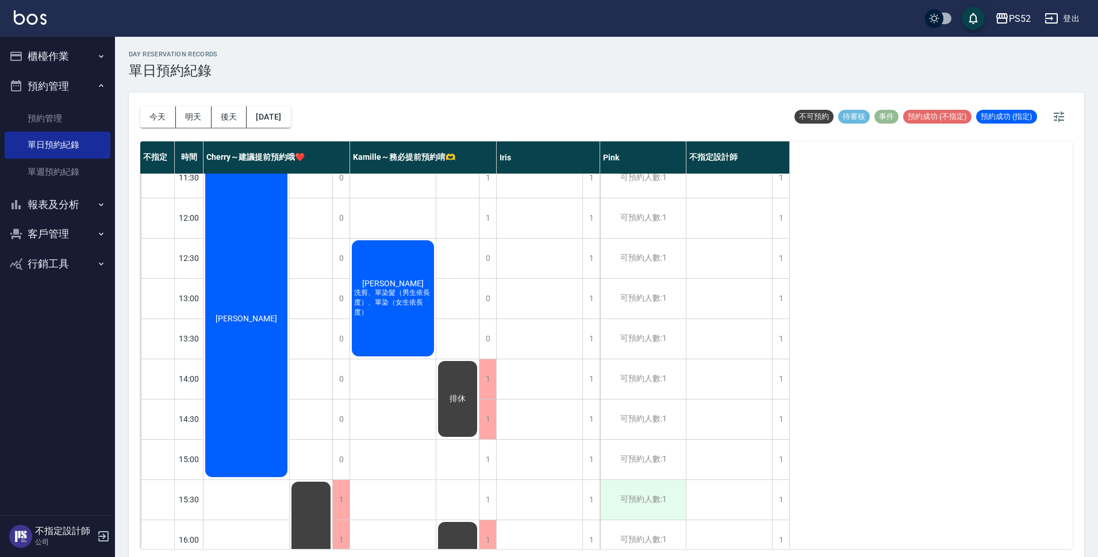
scroll to position [96, 0]
click at [163, 123] on button "今天" at bounding box center [158, 116] width 36 height 21
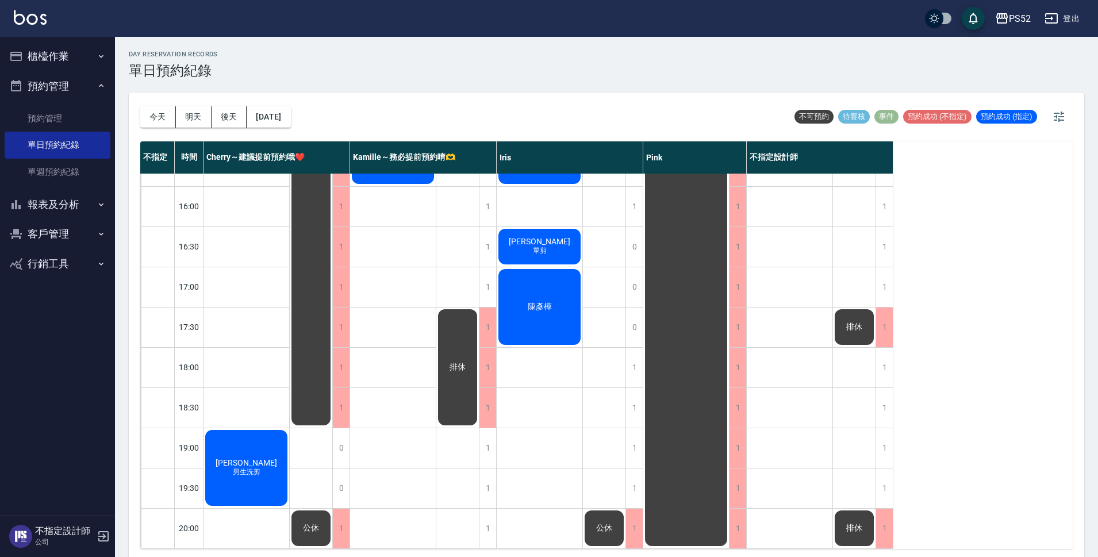
scroll to position [440, 0]
click at [203, 118] on button "明天" at bounding box center [194, 116] width 36 height 21
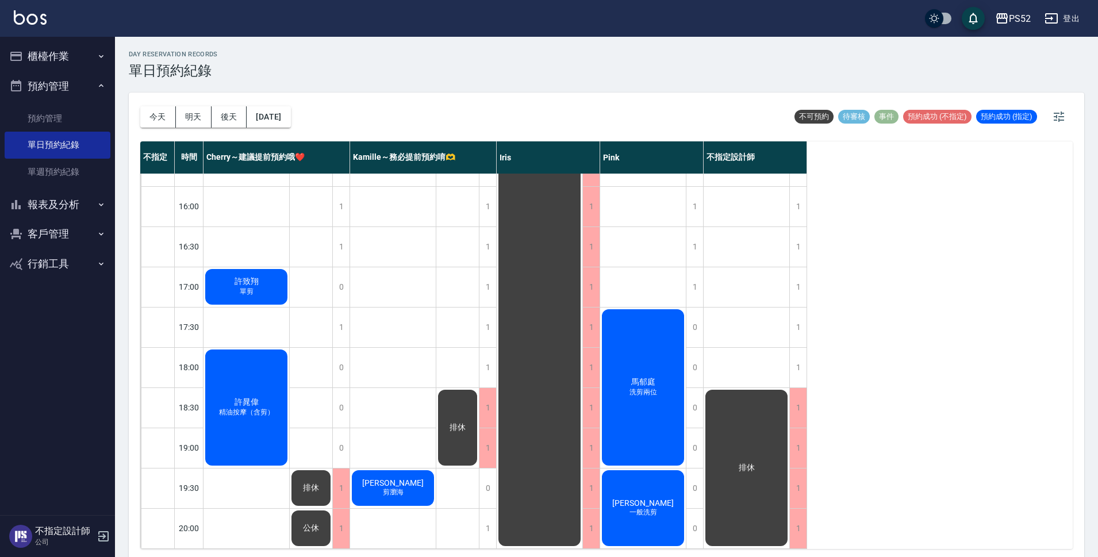
click at [225, 115] on div "day Reservation records 單日預約紀錄 [DATE] [DATE] [DATE] [DATE] 不可預約 待審核 事件 預約成功 (不指…" at bounding box center [606, 299] width 983 height 524
click at [62, 209] on button "報表及分析" at bounding box center [58, 205] width 106 height 30
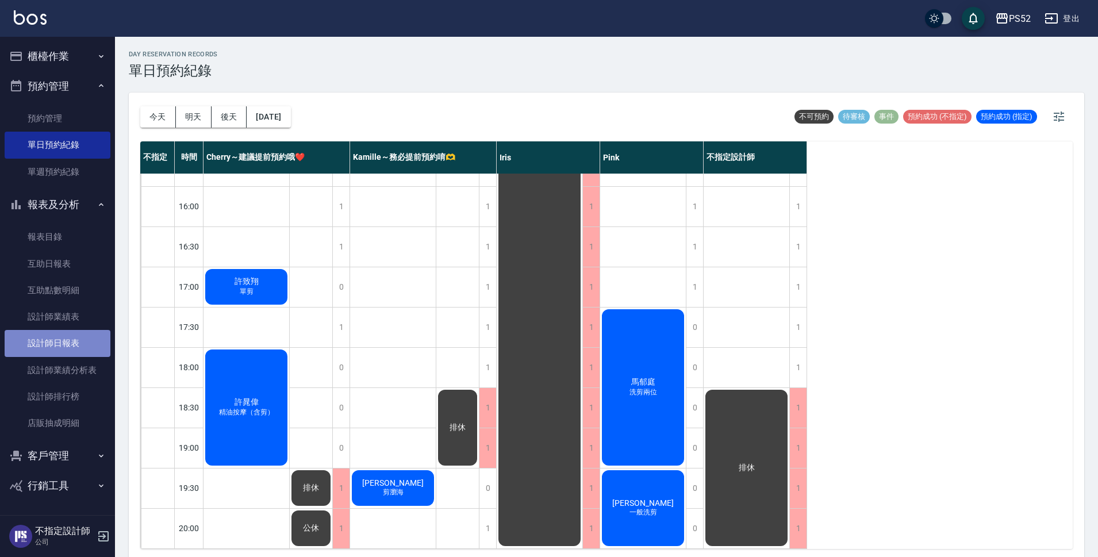
click at [74, 339] on link "設計師日報表" at bounding box center [58, 343] width 106 height 26
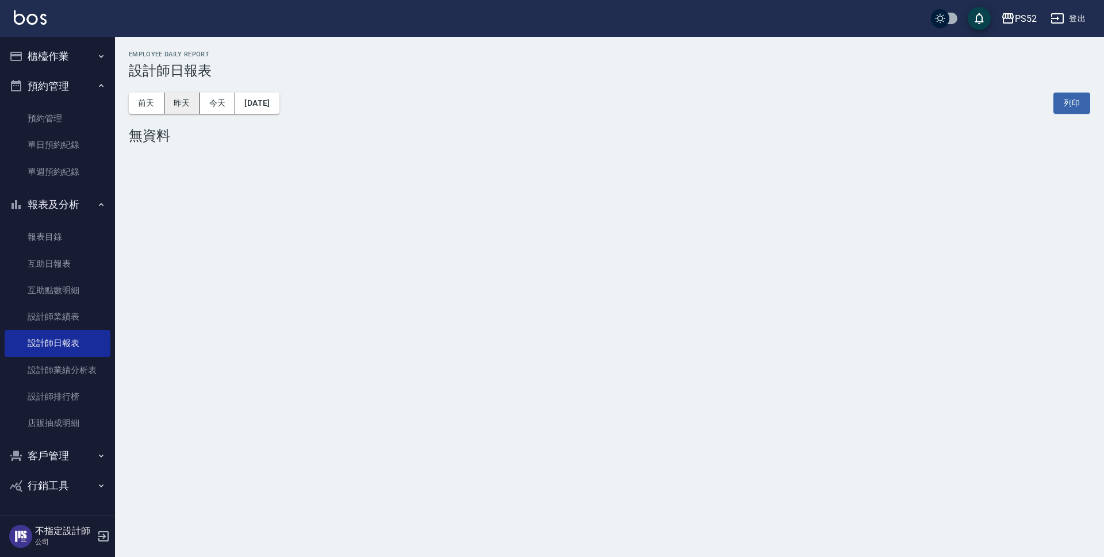
click at [184, 104] on button "昨天" at bounding box center [182, 103] width 36 height 21
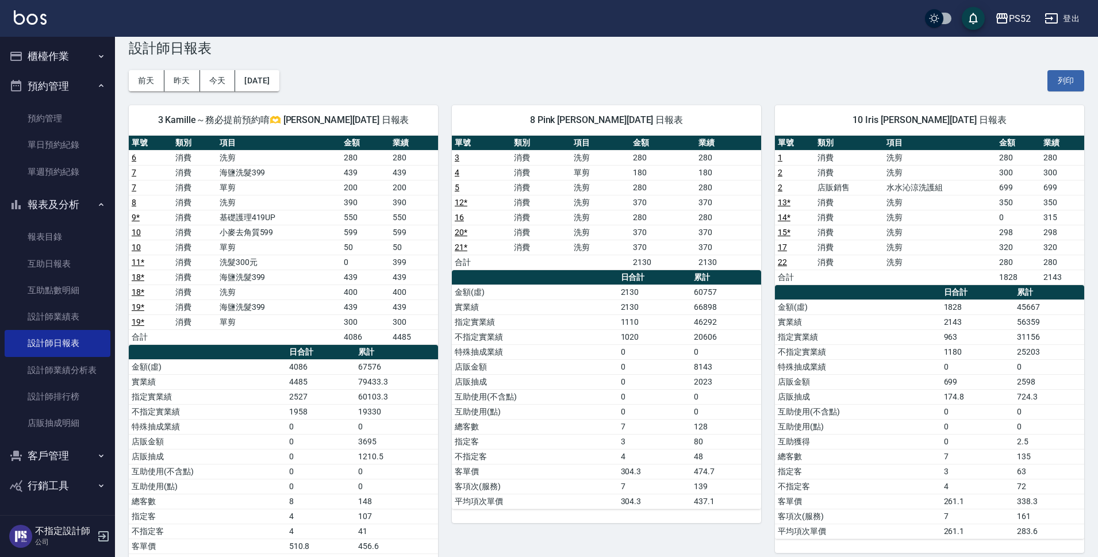
scroll to position [77, 0]
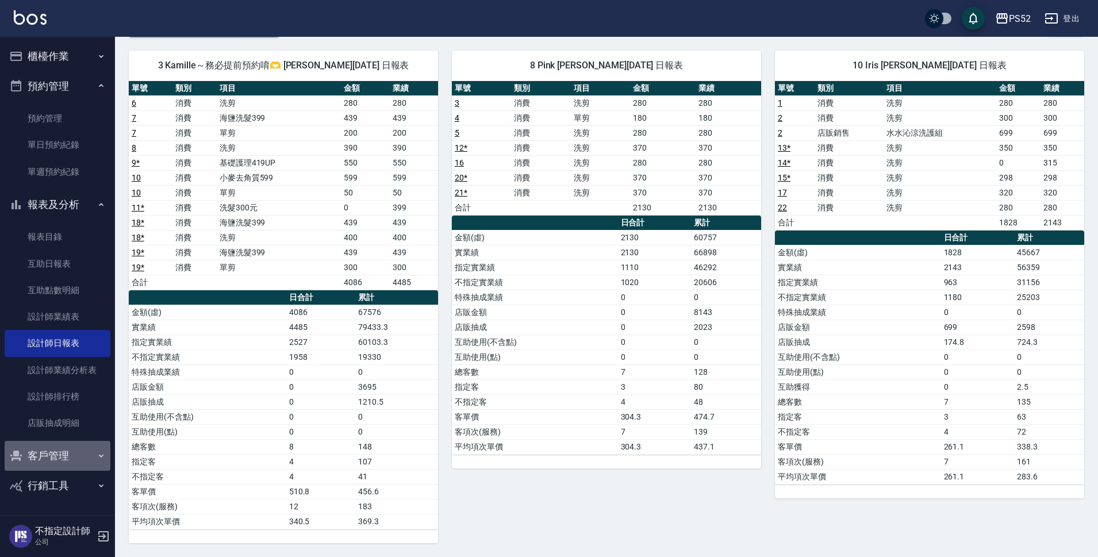
click at [48, 451] on button "客戶管理" at bounding box center [58, 456] width 106 height 30
click at [45, 489] on link "客戶列表" at bounding box center [58, 489] width 106 height 26
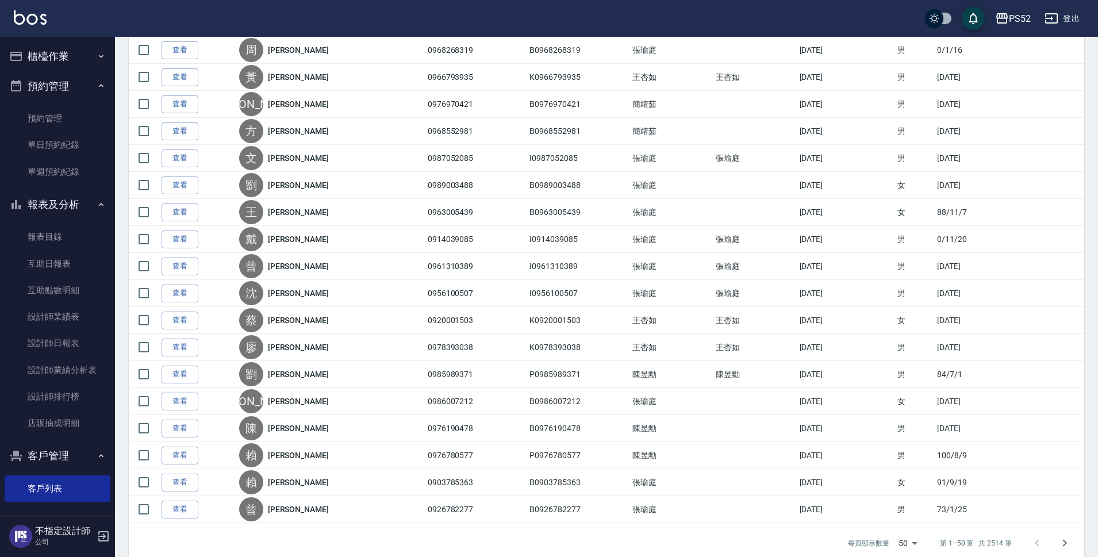
scroll to position [1074, 0]
click at [48, 141] on link "單日預約紀錄" at bounding box center [58, 145] width 106 height 26
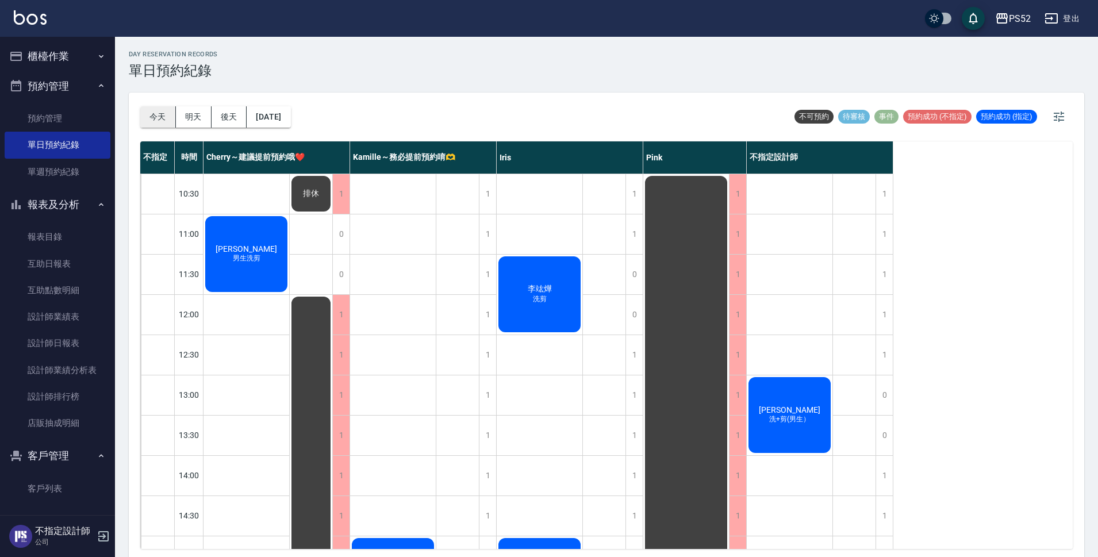
click at [162, 115] on button "今天" at bounding box center [158, 116] width 36 height 21
click at [184, 113] on button "明天" at bounding box center [194, 116] width 36 height 21
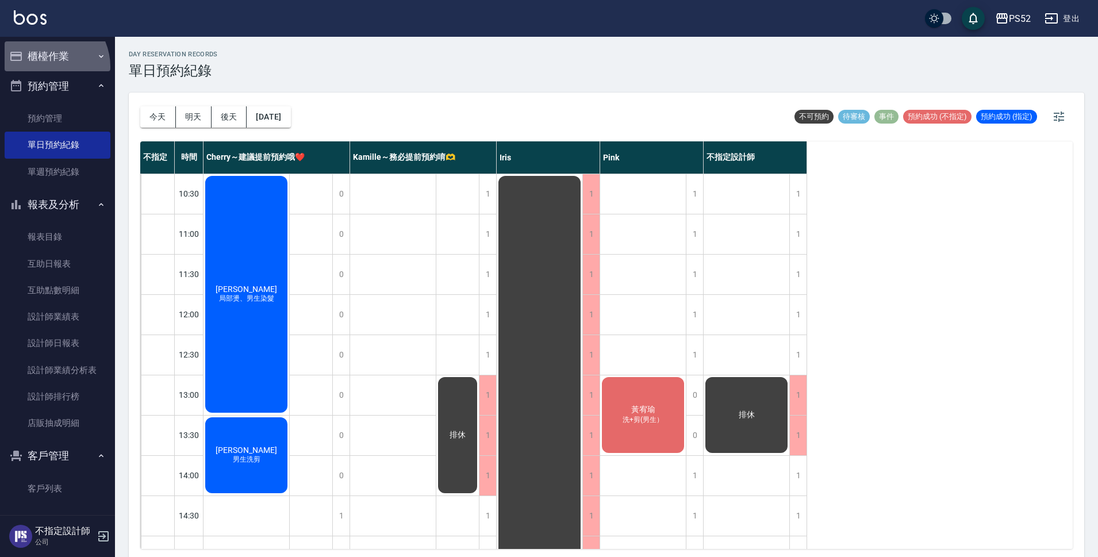
click at [45, 67] on button "櫃檯作業" at bounding box center [58, 56] width 106 height 30
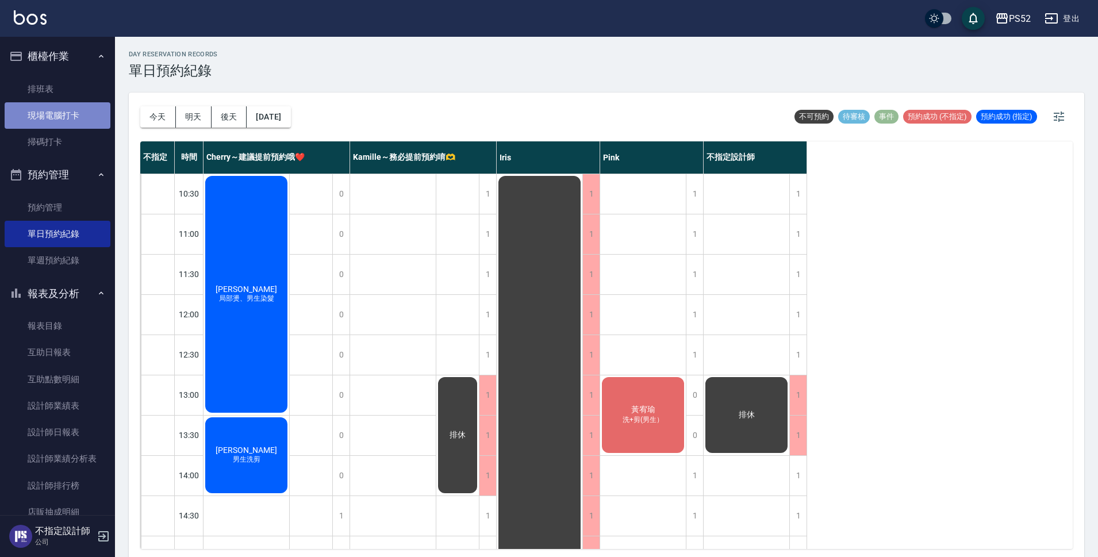
click at [67, 120] on link "現場電腦打卡" at bounding box center [58, 115] width 106 height 26
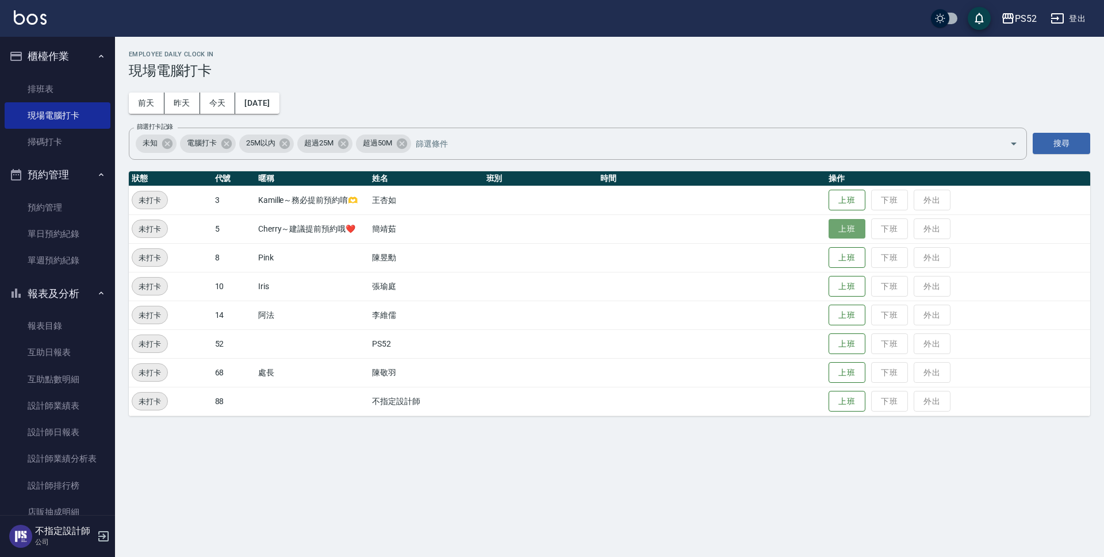
click at [837, 234] on button "上班" at bounding box center [847, 229] width 37 height 20
